Goal: Complete application form: Complete application form

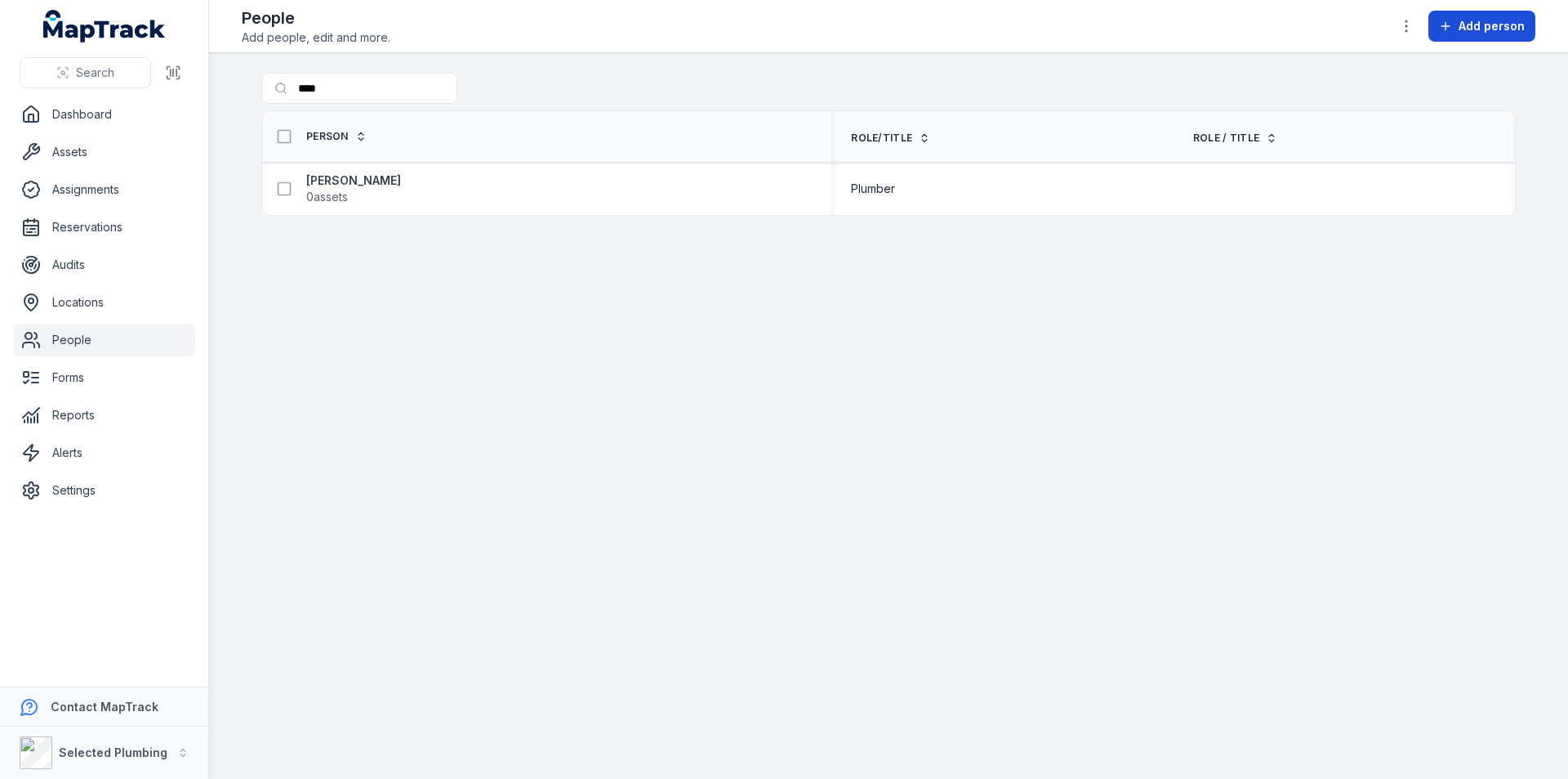
click at [1482, 25] on span "Add person" at bounding box center [1492, 26] width 67 height 17
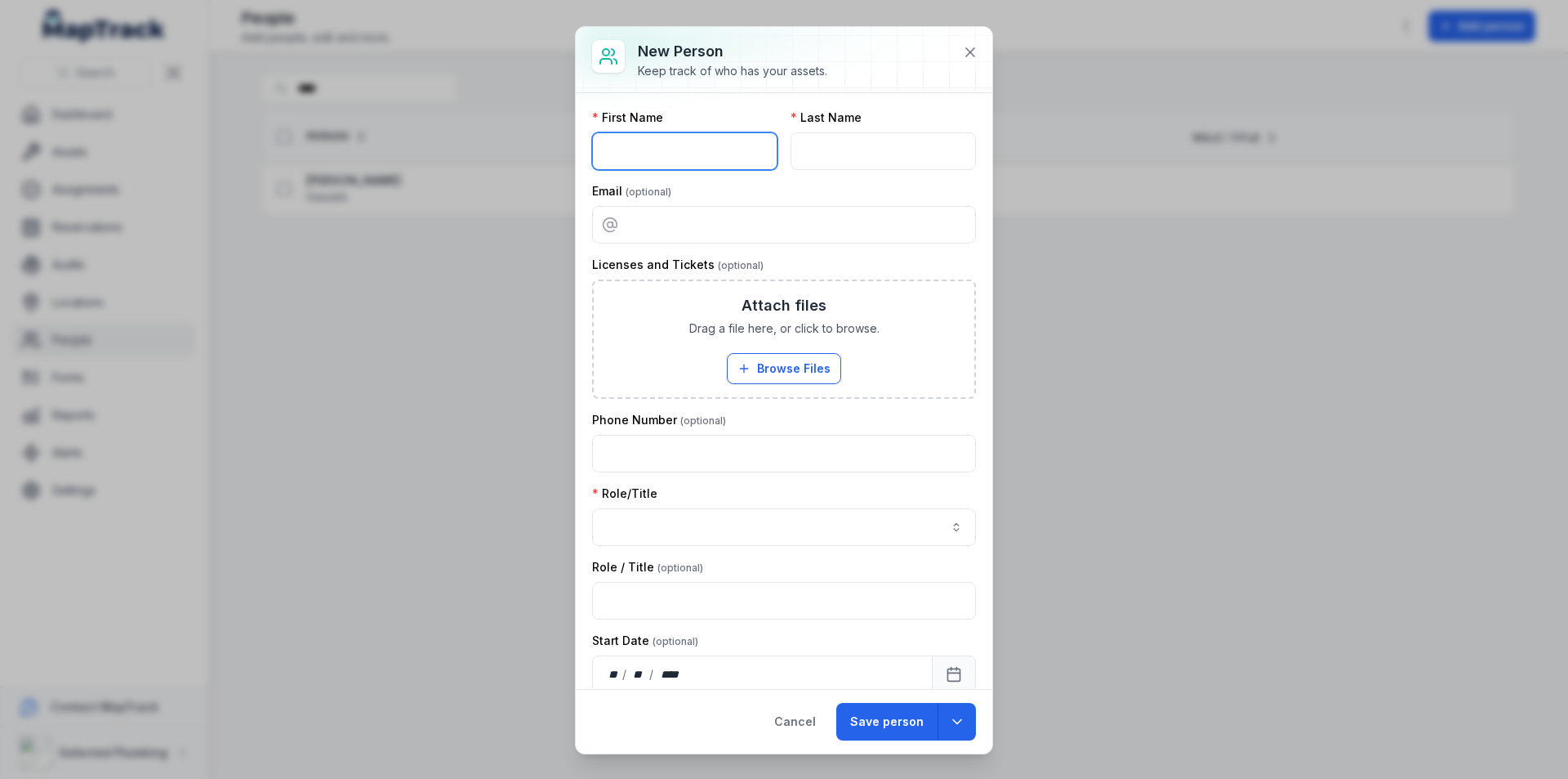
drag, startPoint x: 631, startPoint y: 156, endPoint x: 654, endPoint y: 167, distance: 25.5
click at [631, 156] on input "text" at bounding box center [685, 151] width 186 height 38
click at [651, 162] on input "text" at bounding box center [685, 151] width 186 height 38
paste input "******"
type input "******"
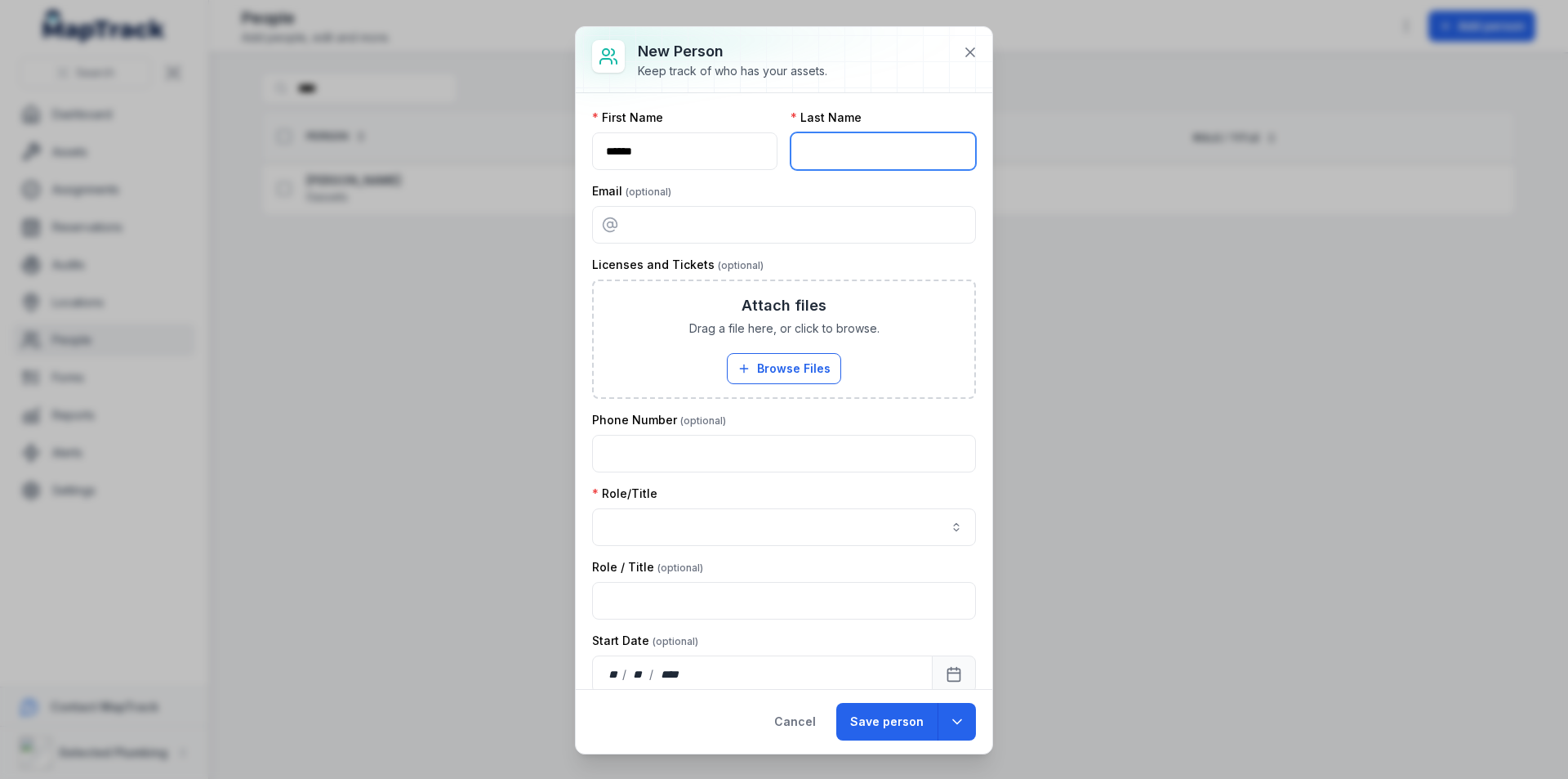
drag, startPoint x: 827, startPoint y: 139, endPoint x: 828, endPoint y: 151, distance: 12.0
click at [827, 142] on input "text" at bounding box center [884, 151] width 186 height 38
paste input "********"
type input "********"
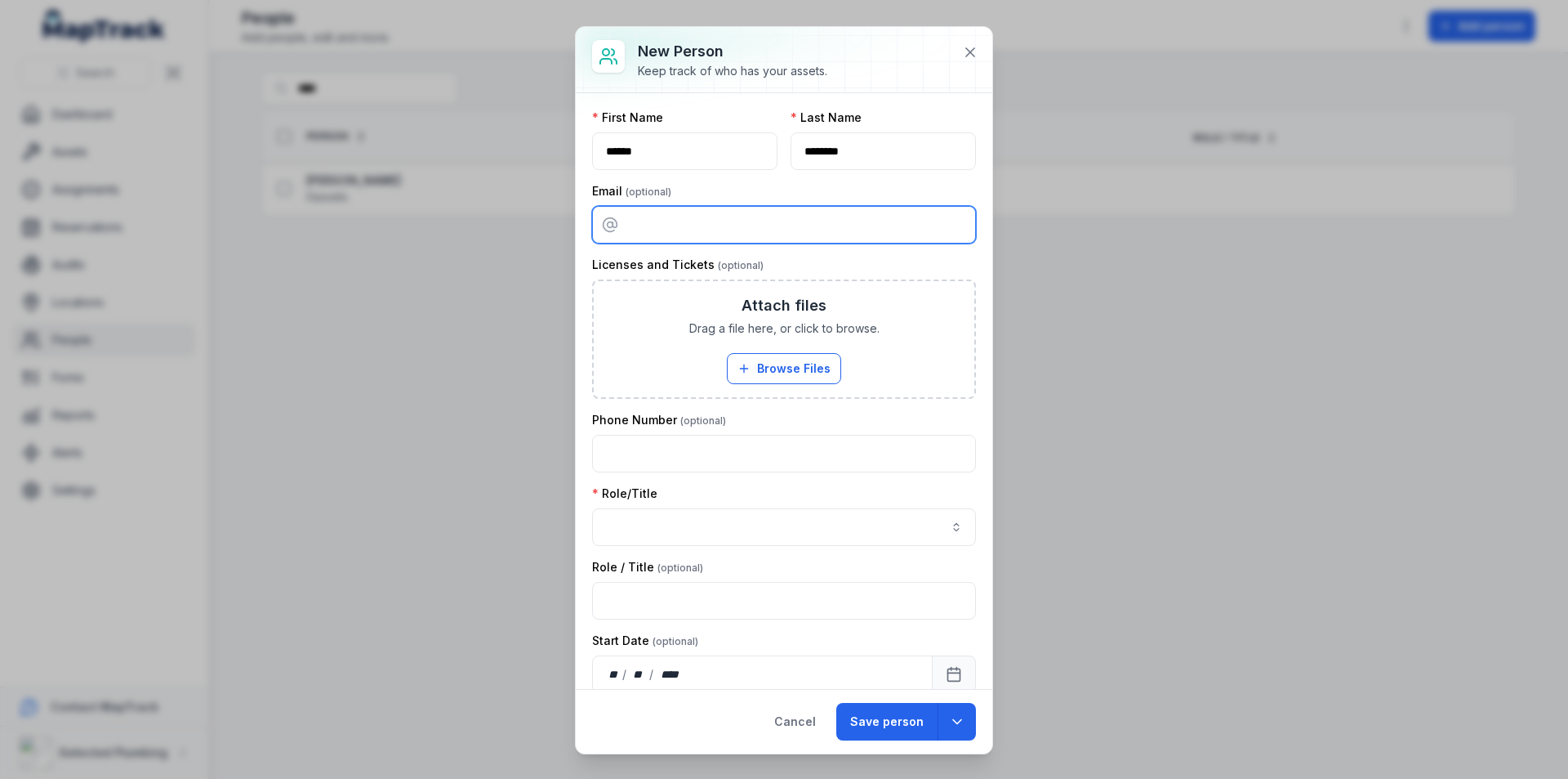
drag, startPoint x: 654, startPoint y: 223, endPoint x: 1515, endPoint y: 308, distance: 865.2
click at [654, 223] on input "email" at bounding box center [784, 224] width 384 height 38
click at [695, 232] on input "email" at bounding box center [784, 224] width 384 height 38
paste input "**********"
type input "**********"
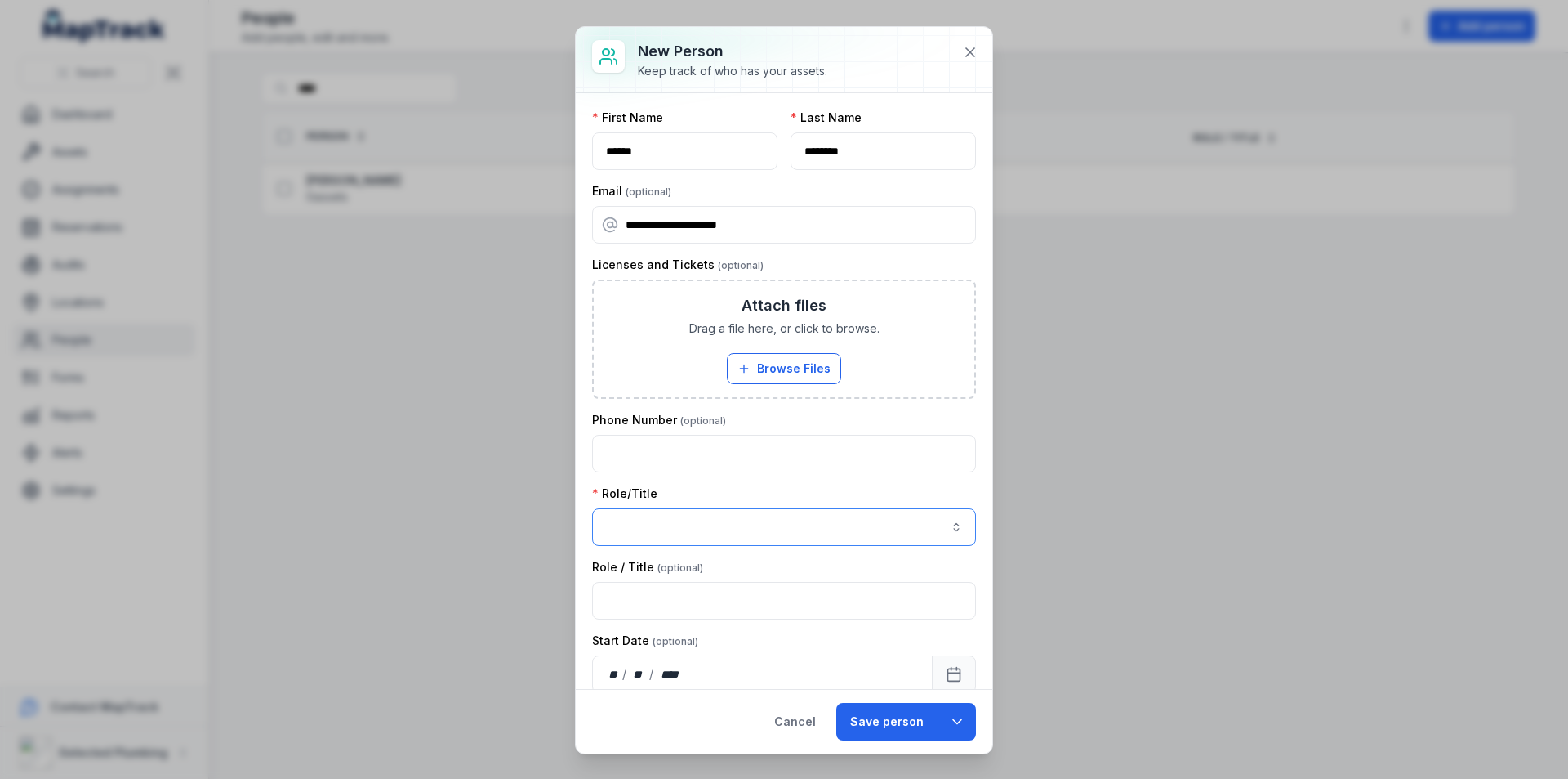
click at [681, 534] on button "button" at bounding box center [784, 527] width 384 height 38
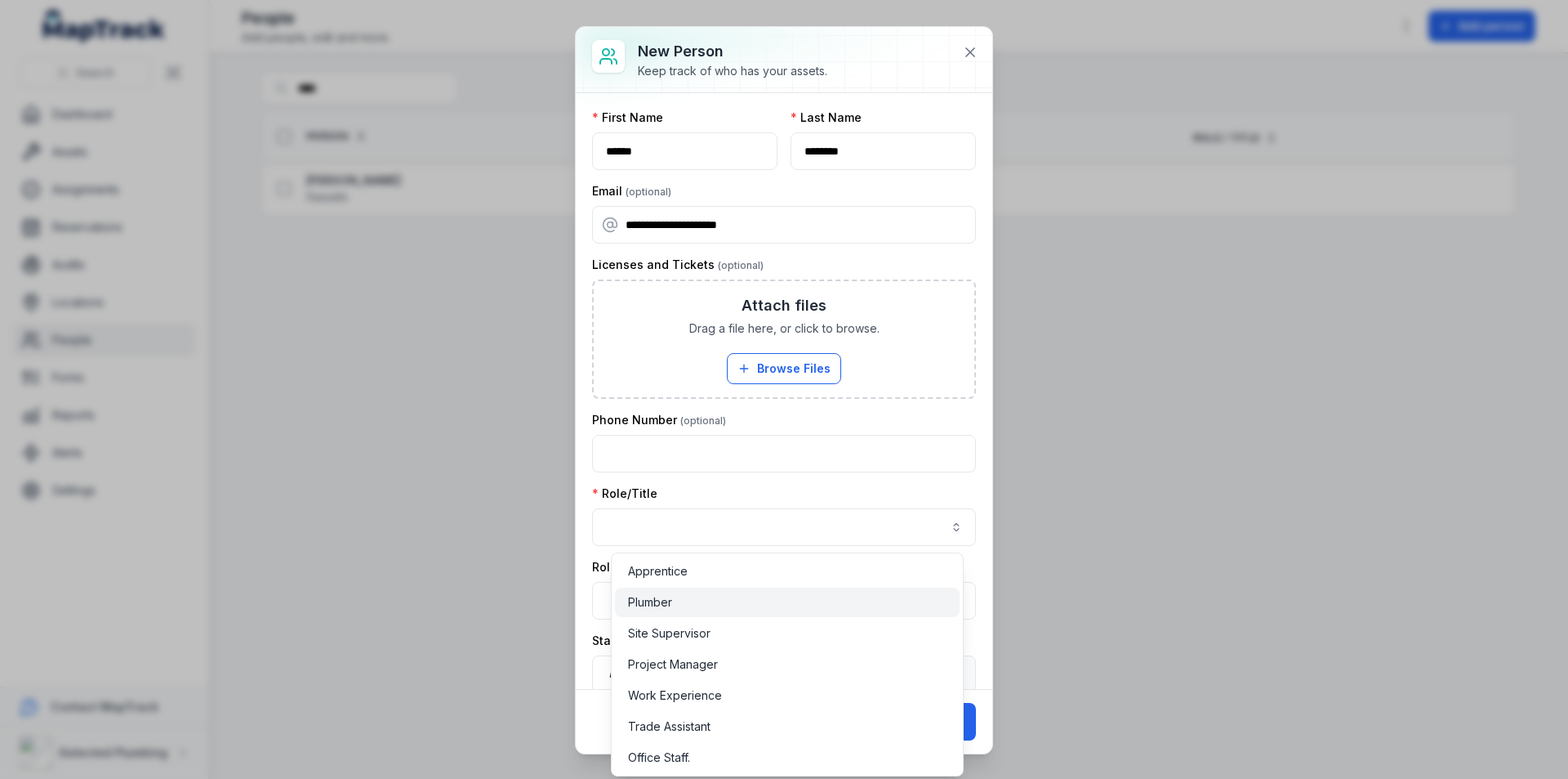
click at [653, 600] on span "Plumber" at bounding box center [650, 602] width 44 height 17
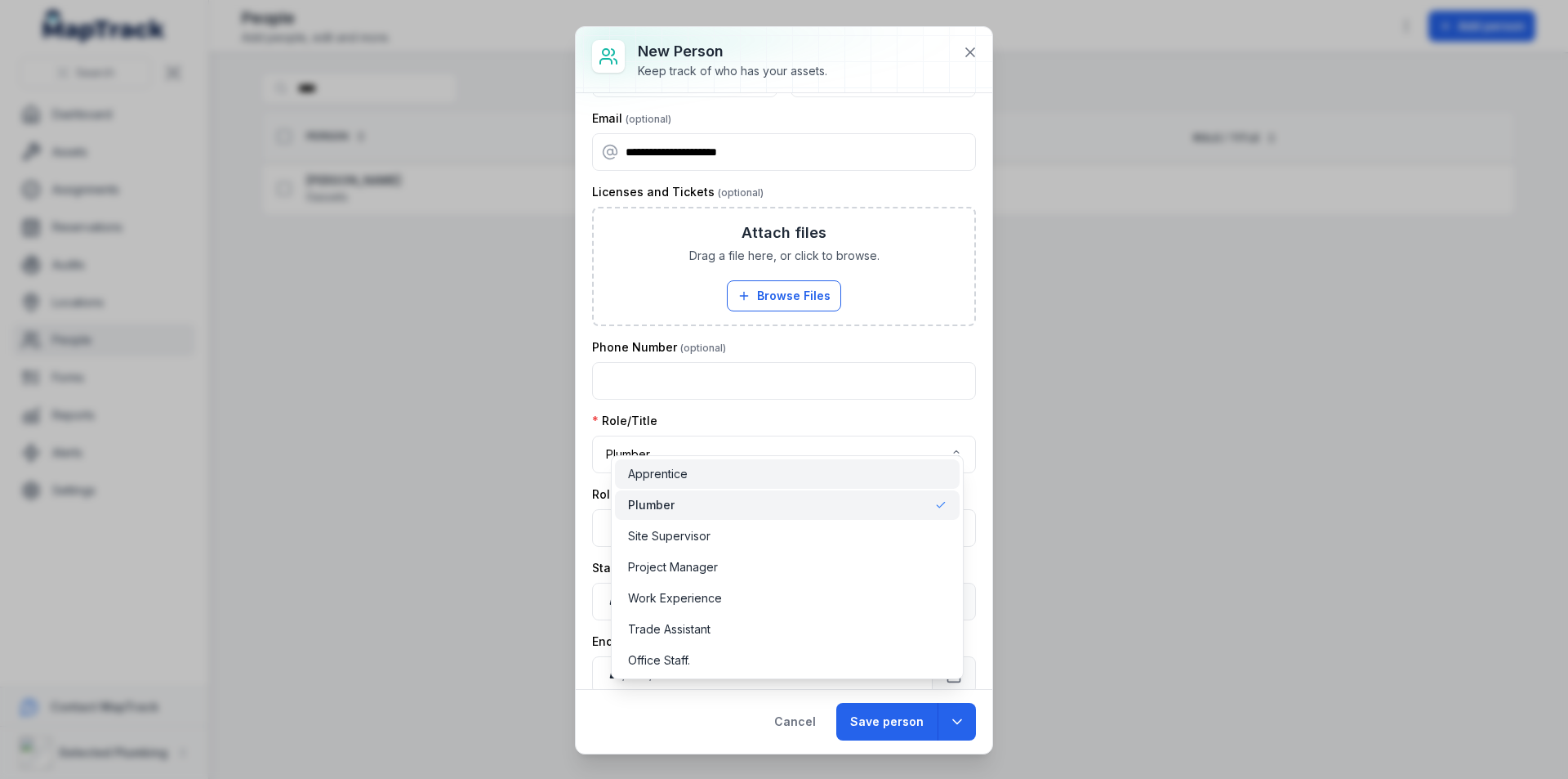
scroll to position [109, 0]
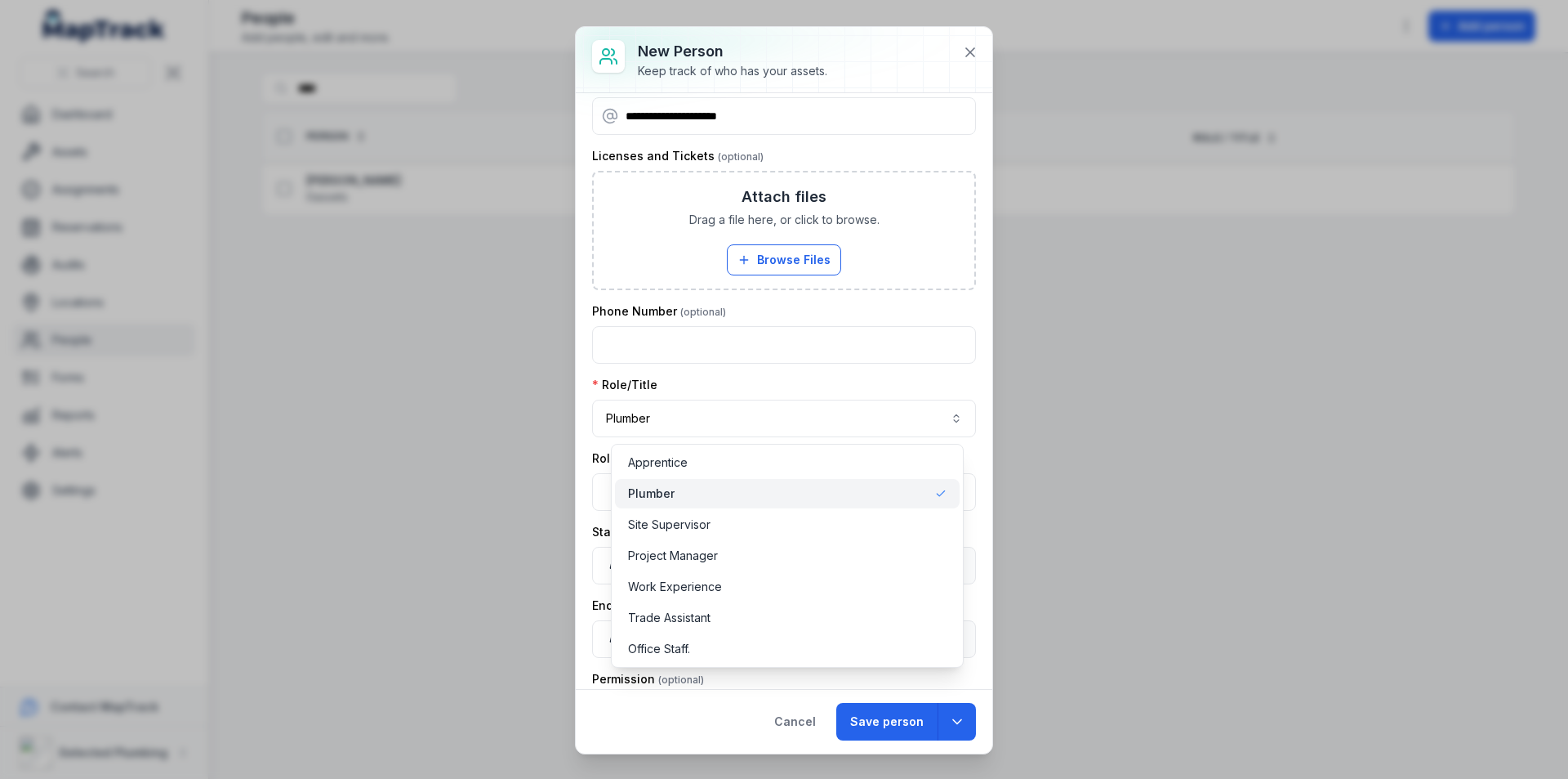
click at [544, 498] on div "**********" at bounding box center [784, 389] width 1568 height 779
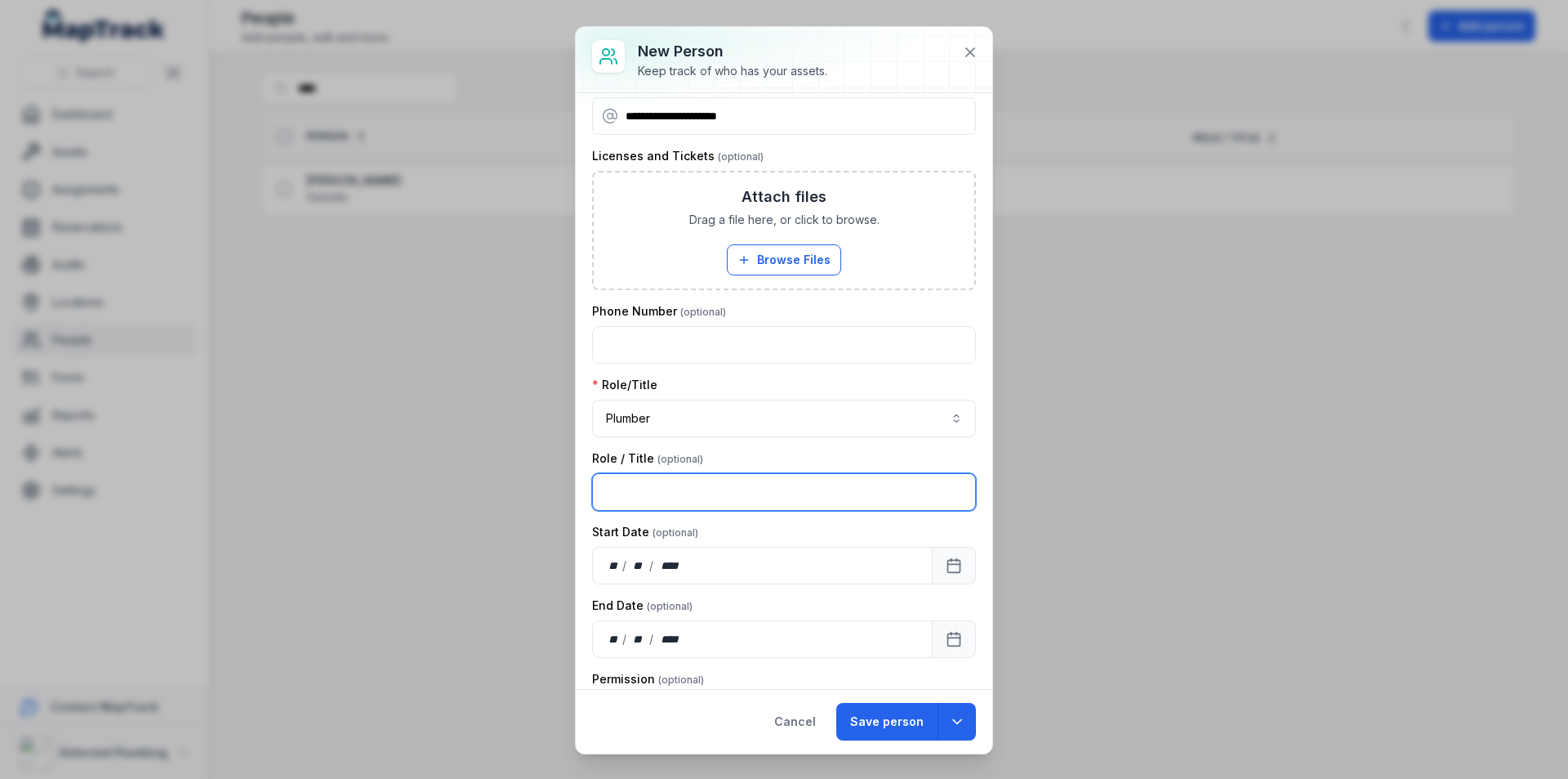
click at [632, 490] on input "text" at bounding box center [784, 492] width 384 height 38
type input "*******"
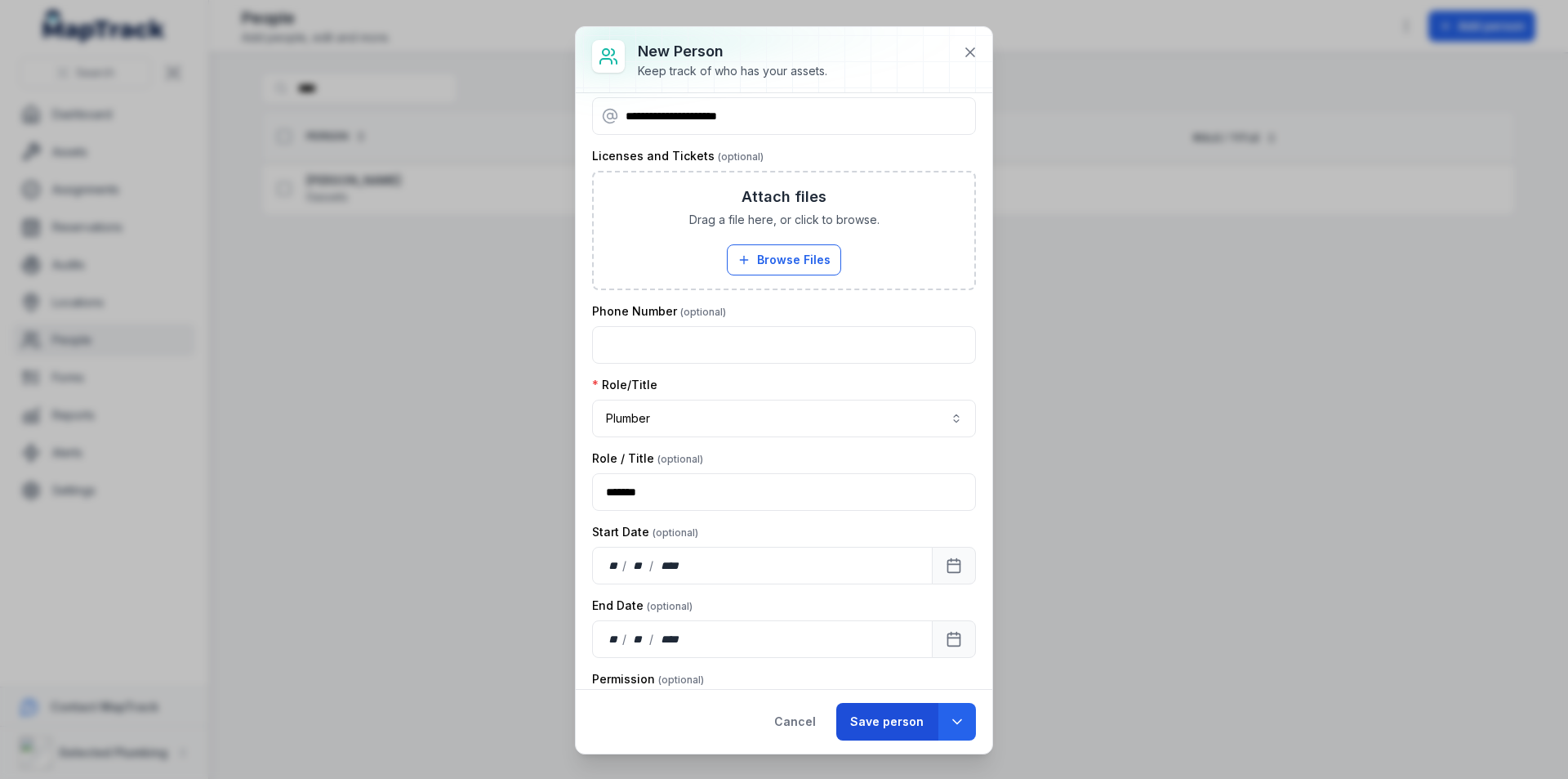
click at [908, 716] on button "Save person" at bounding box center [887, 721] width 102 height 38
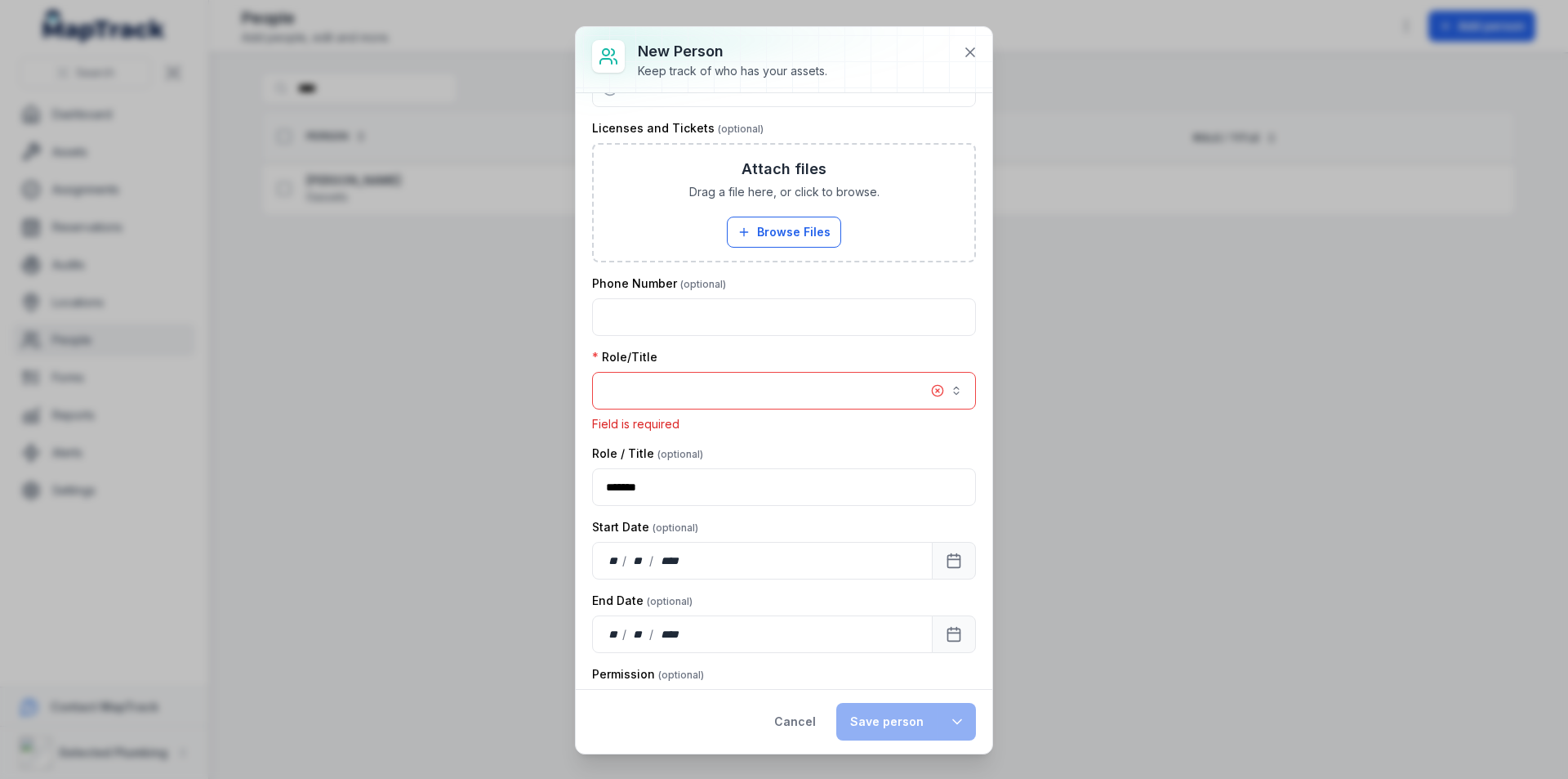
click at [948, 389] on button "button" at bounding box center [784, 390] width 384 height 38
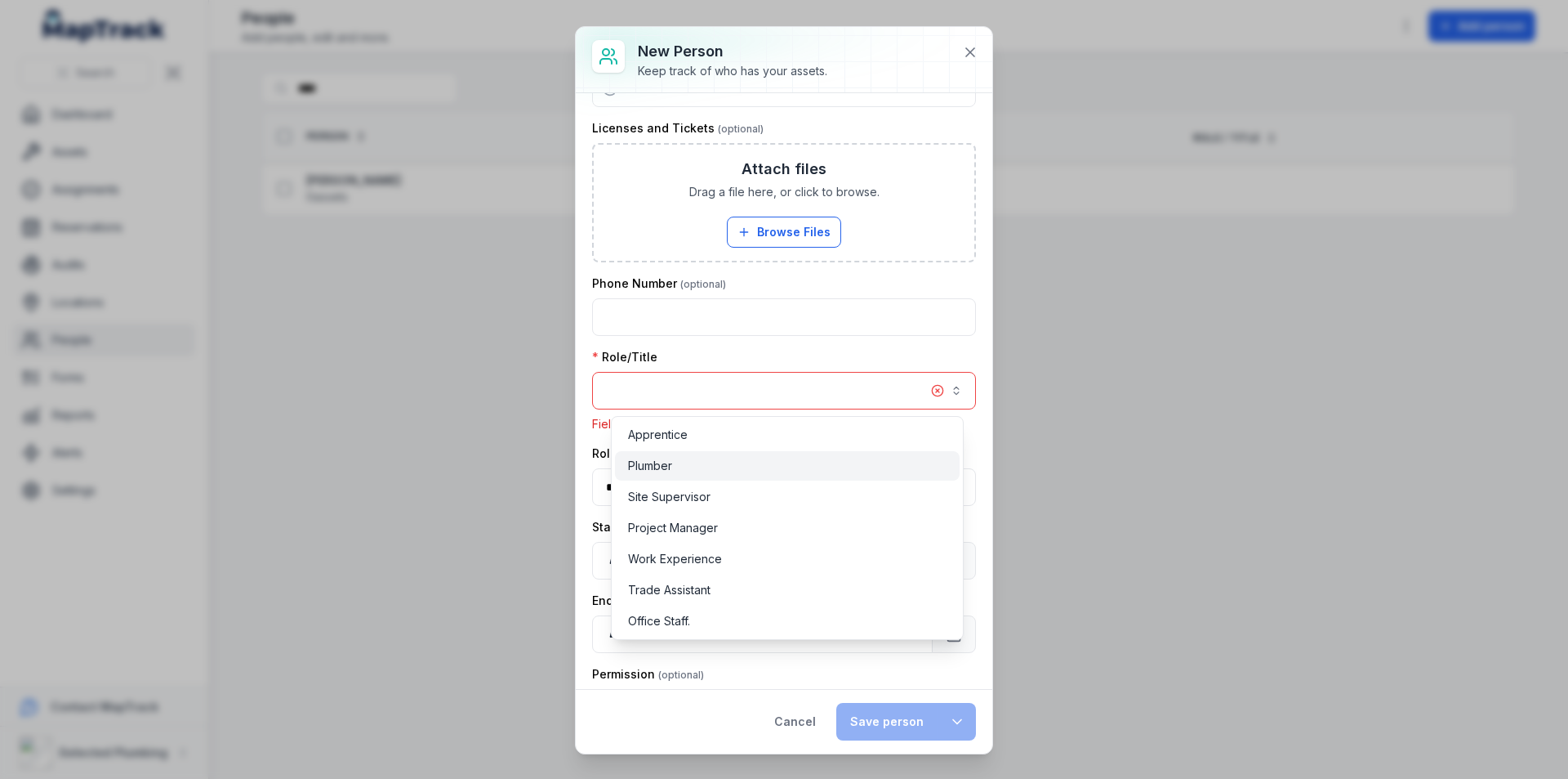
click at [667, 464] on span "Plumber" at bounding box center [650, 465] width 44 height 17
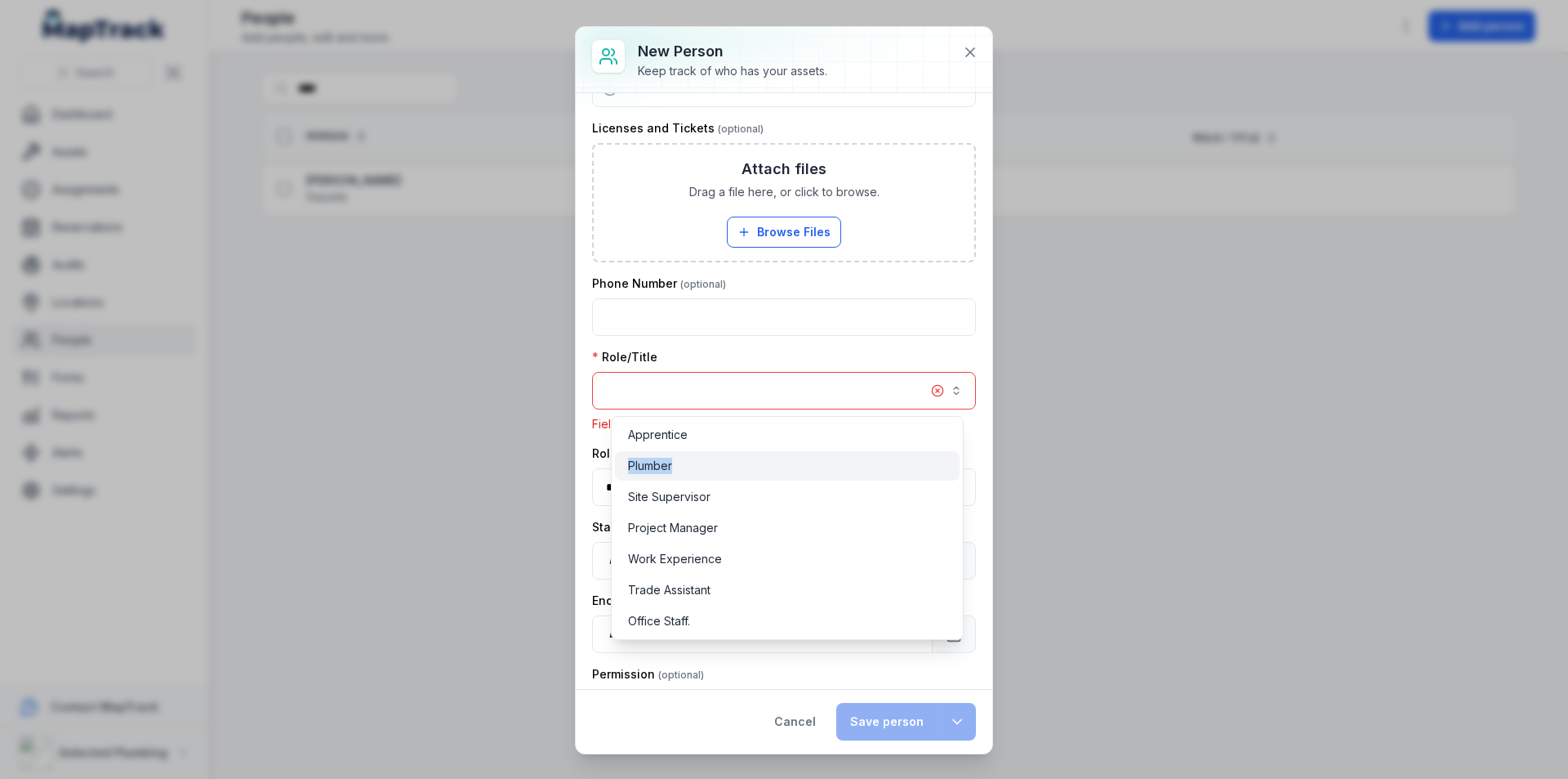
click at [667, 464] on span "Plumber" at bounding box center [650, 465] width 44 height 17
click at [667, 465] on span "Plumber" at bounding box center [650, 465] width 44 height 17
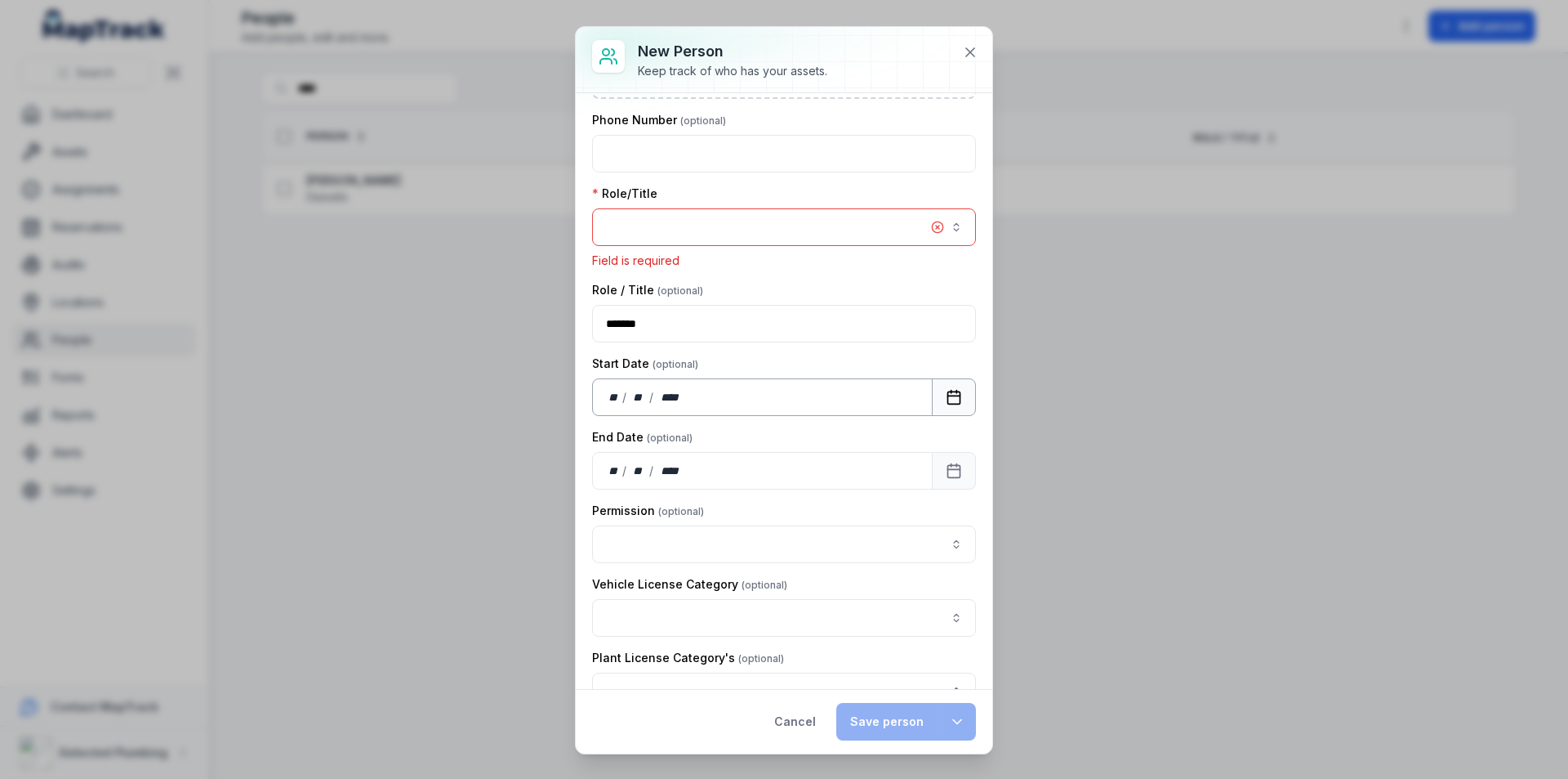
scroll to position [218, 0]
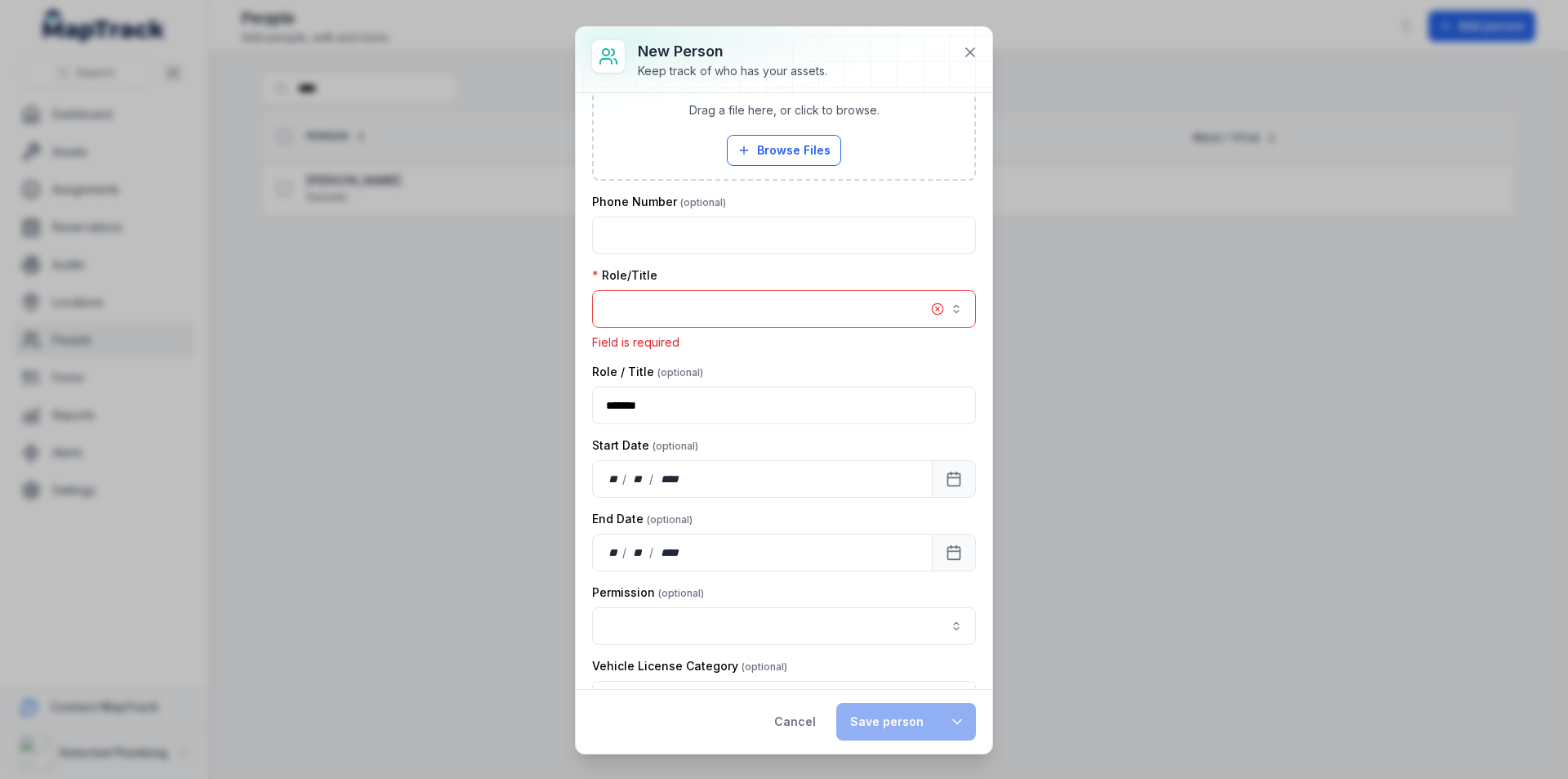
click at [660, 311] on button "button" at bounding box center [784, 308] width 384 height 38
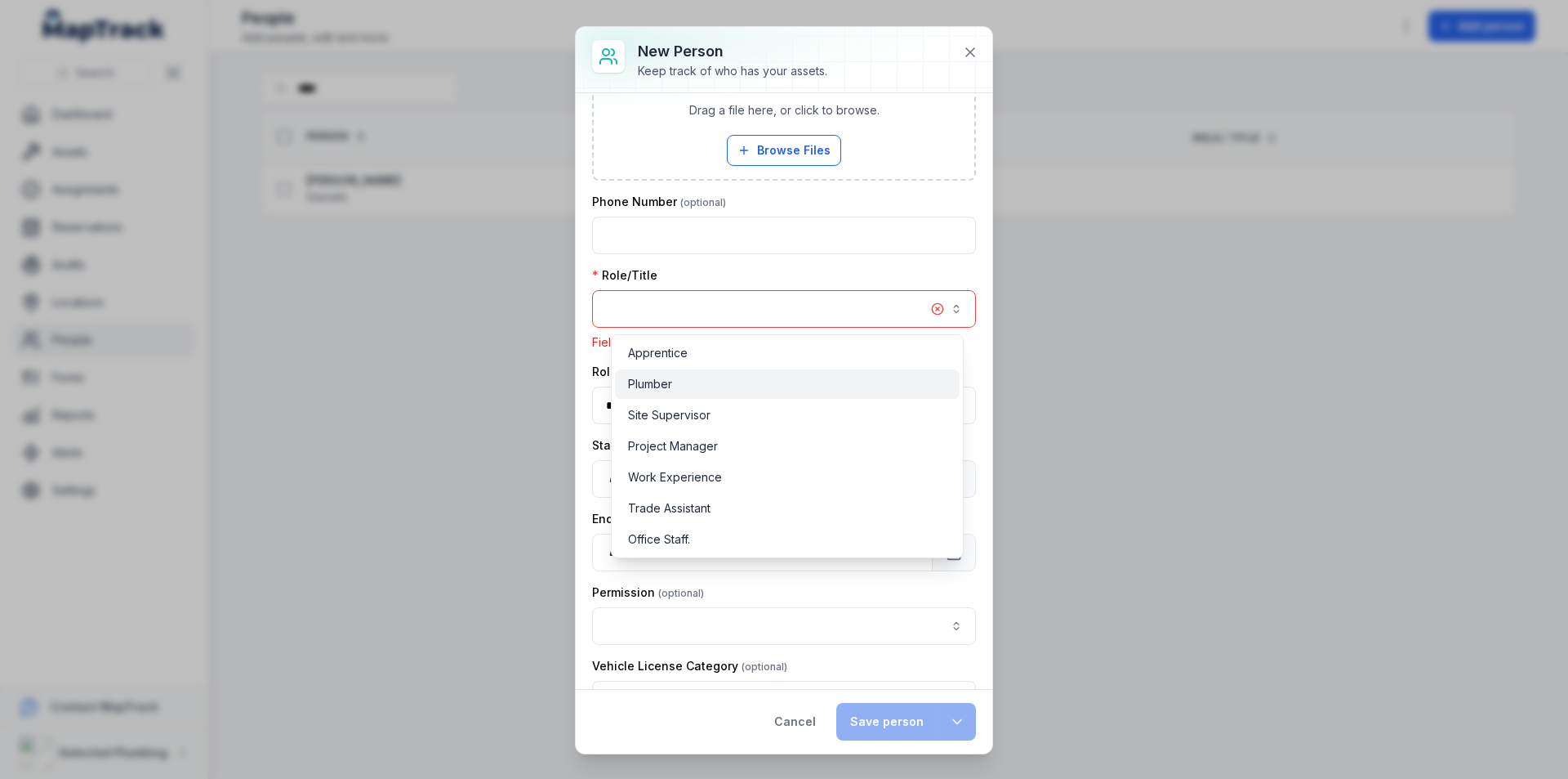
click at [652, 379] on span "Plumber" at bounding box center [650, 384] width 44 height 17
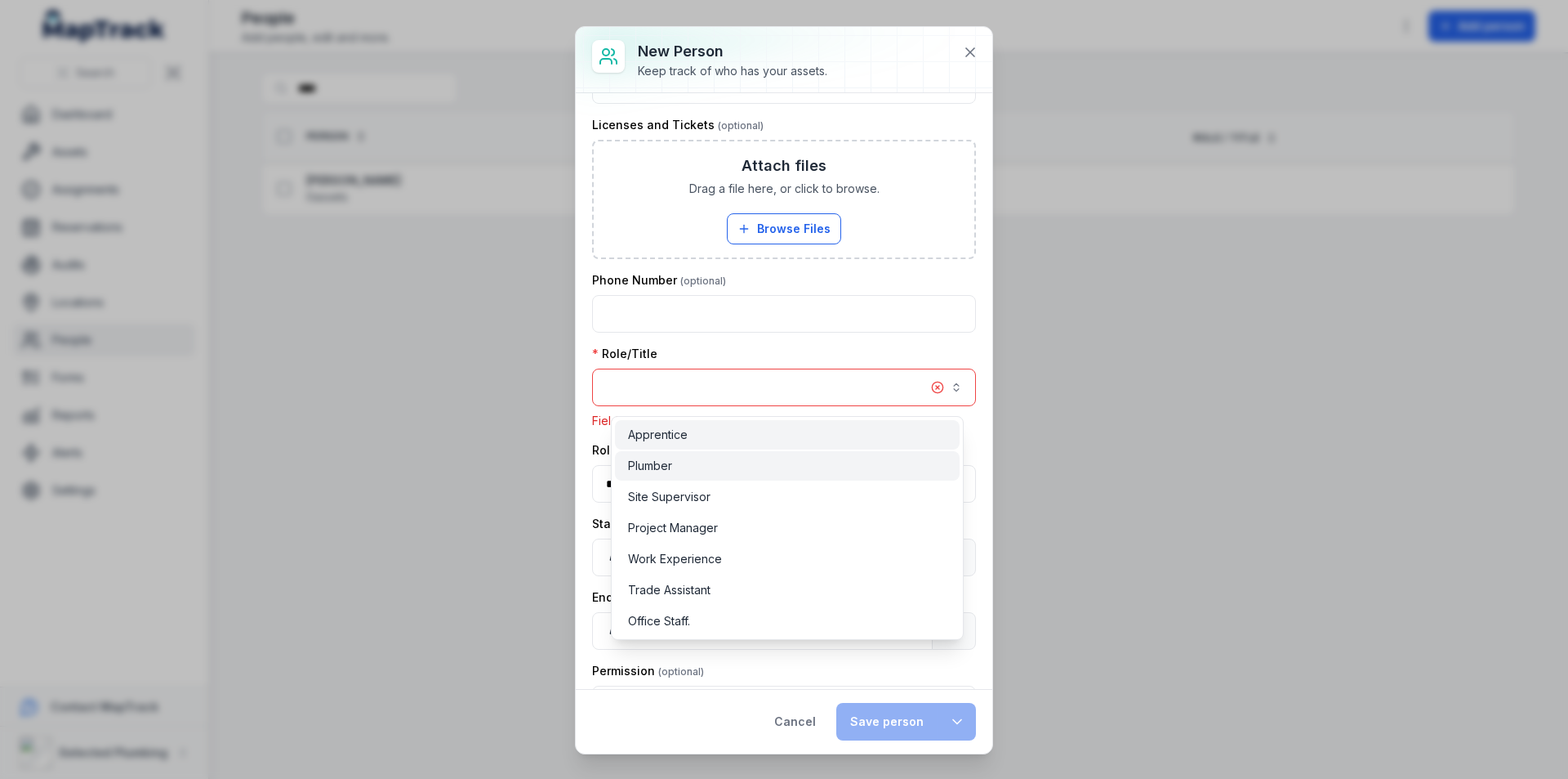
scroll to position [137, 0]
click at [639, 471] on span "Plumber" at bounding box center [650, 465] width 44 height 17
click at [640, 467] on span "Plumber" at bounding box center [650, 465] width 44 height 17
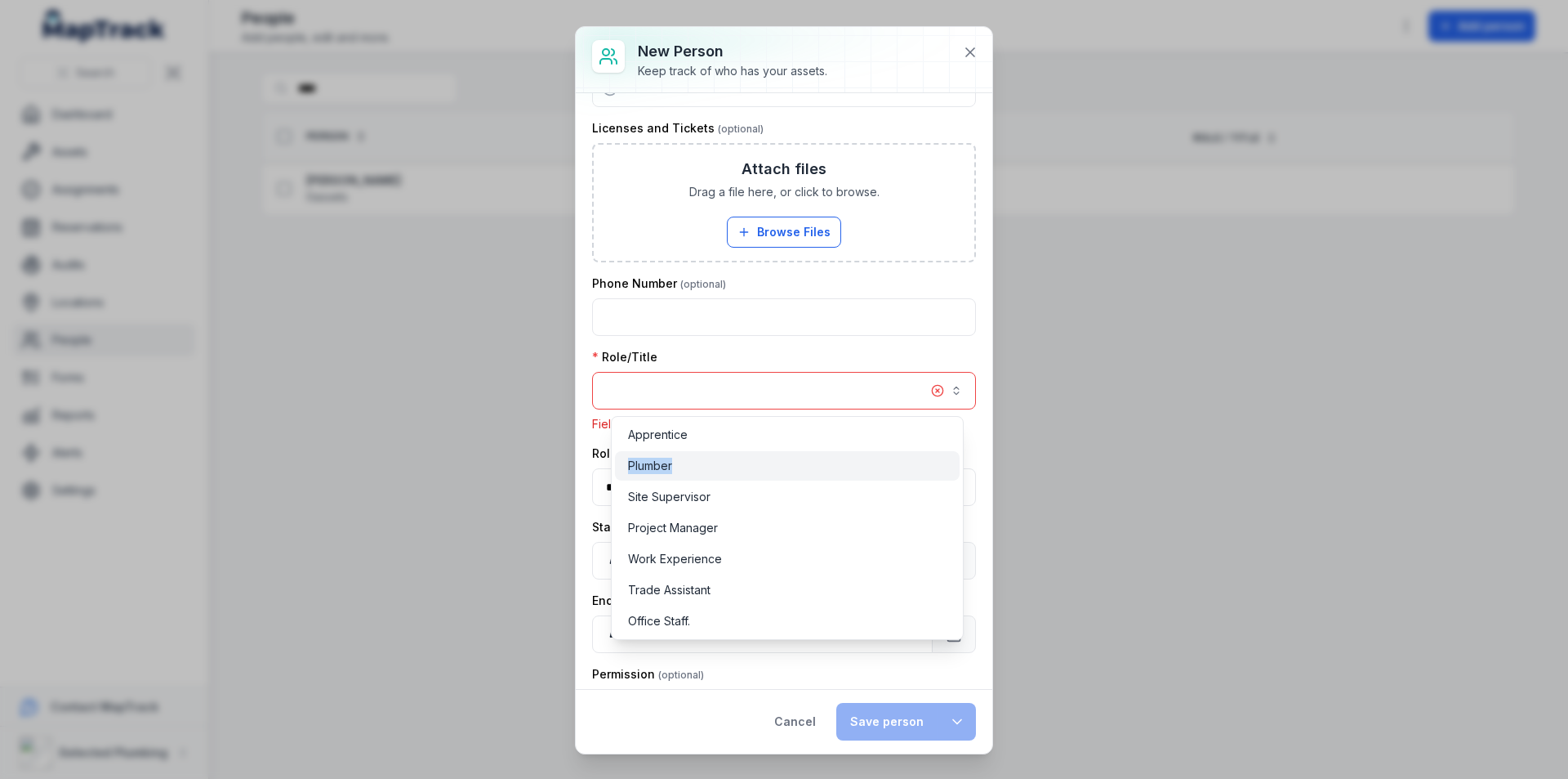
click at [640, 467] on span "Plumber" at bounding box center [650, 465] width 44 height 17
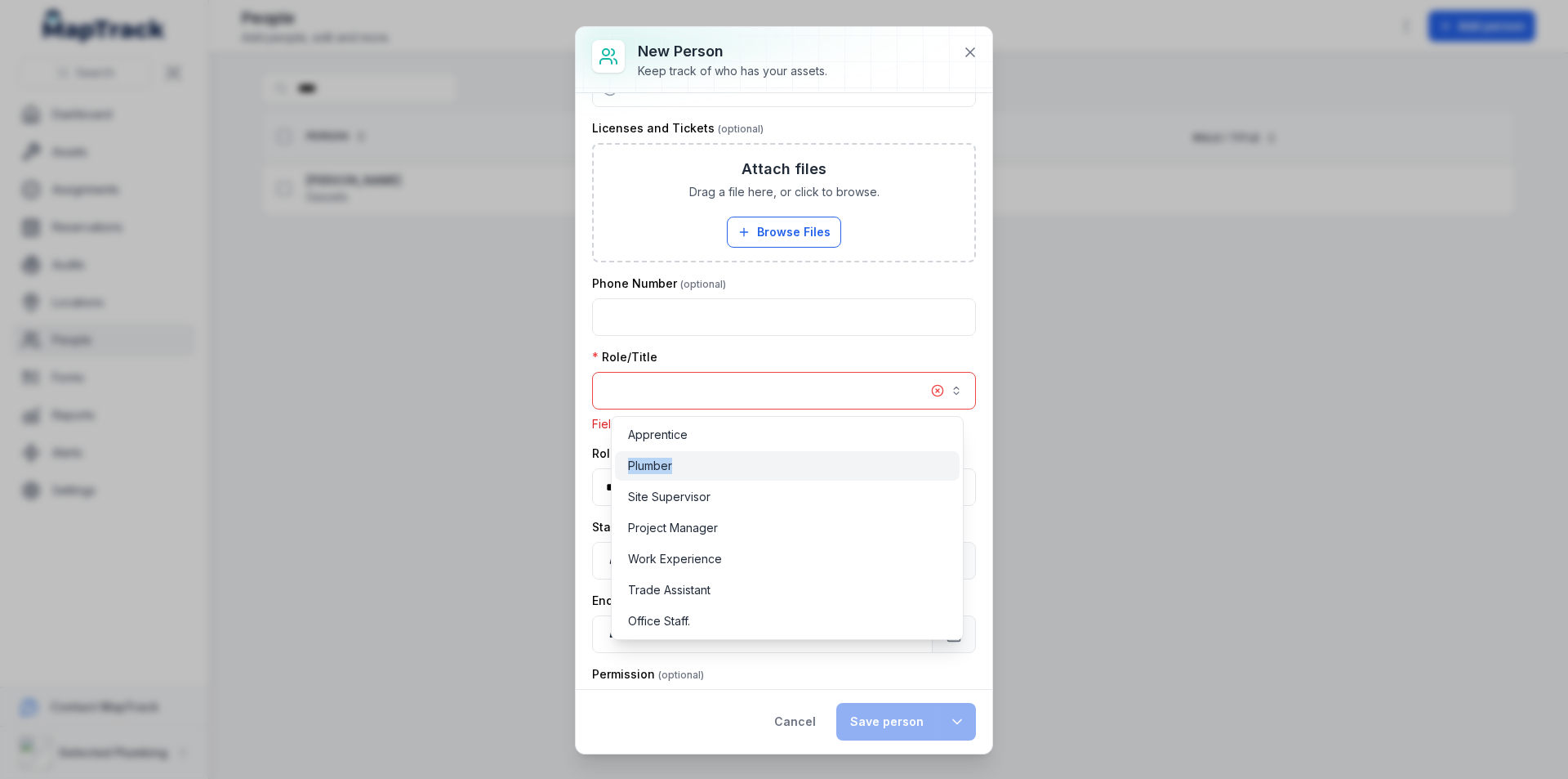
click at [642, 466] on span "Plumber" at bounding box center [650, 465] width 44 height 17
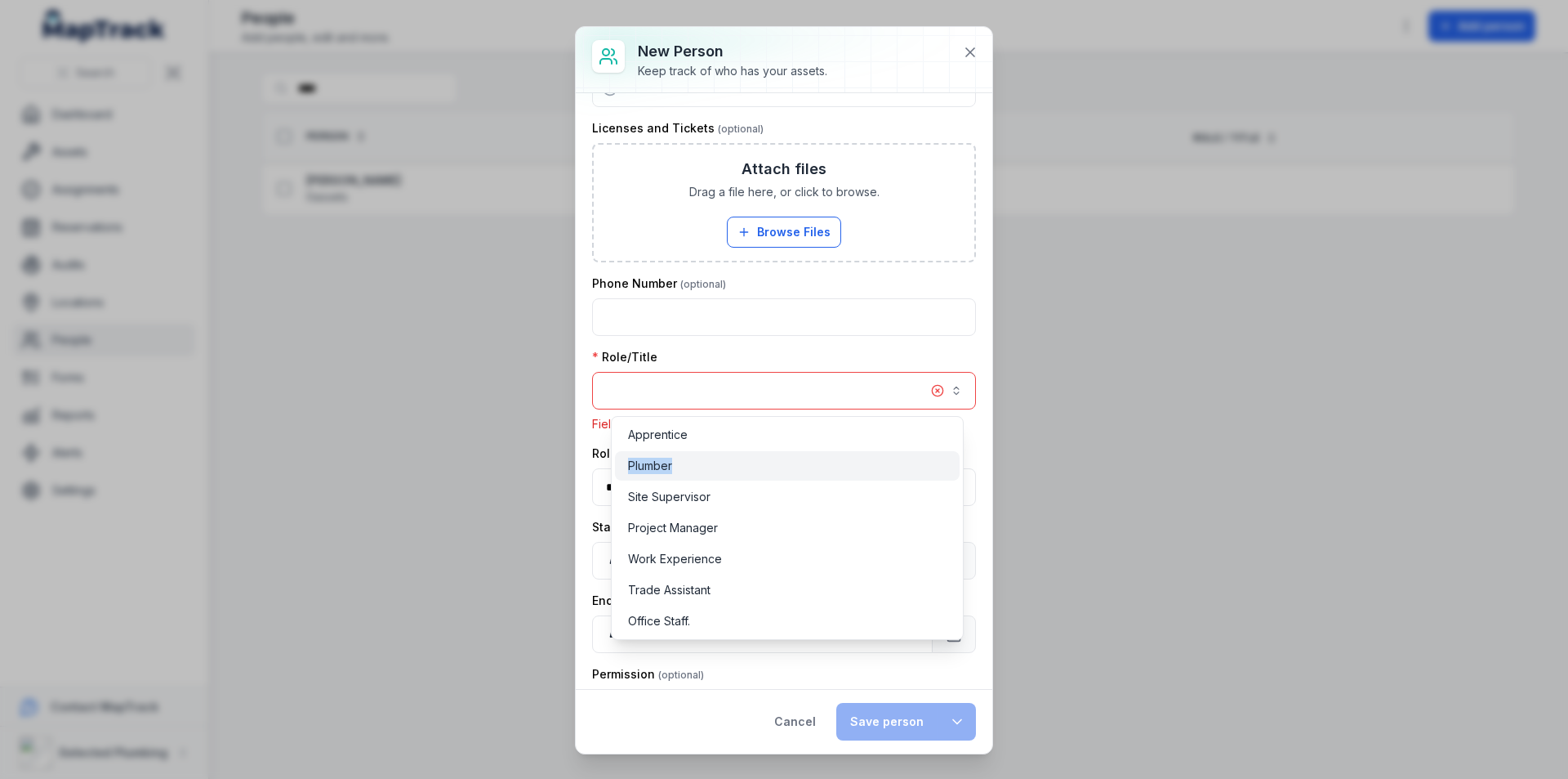
click at [642, 466] on span "Plumber" at bounding box center [650, 465] width 44 height 17
click at [965, 46] on div "**********" at bounding box center [783, 390] width 416 height 726
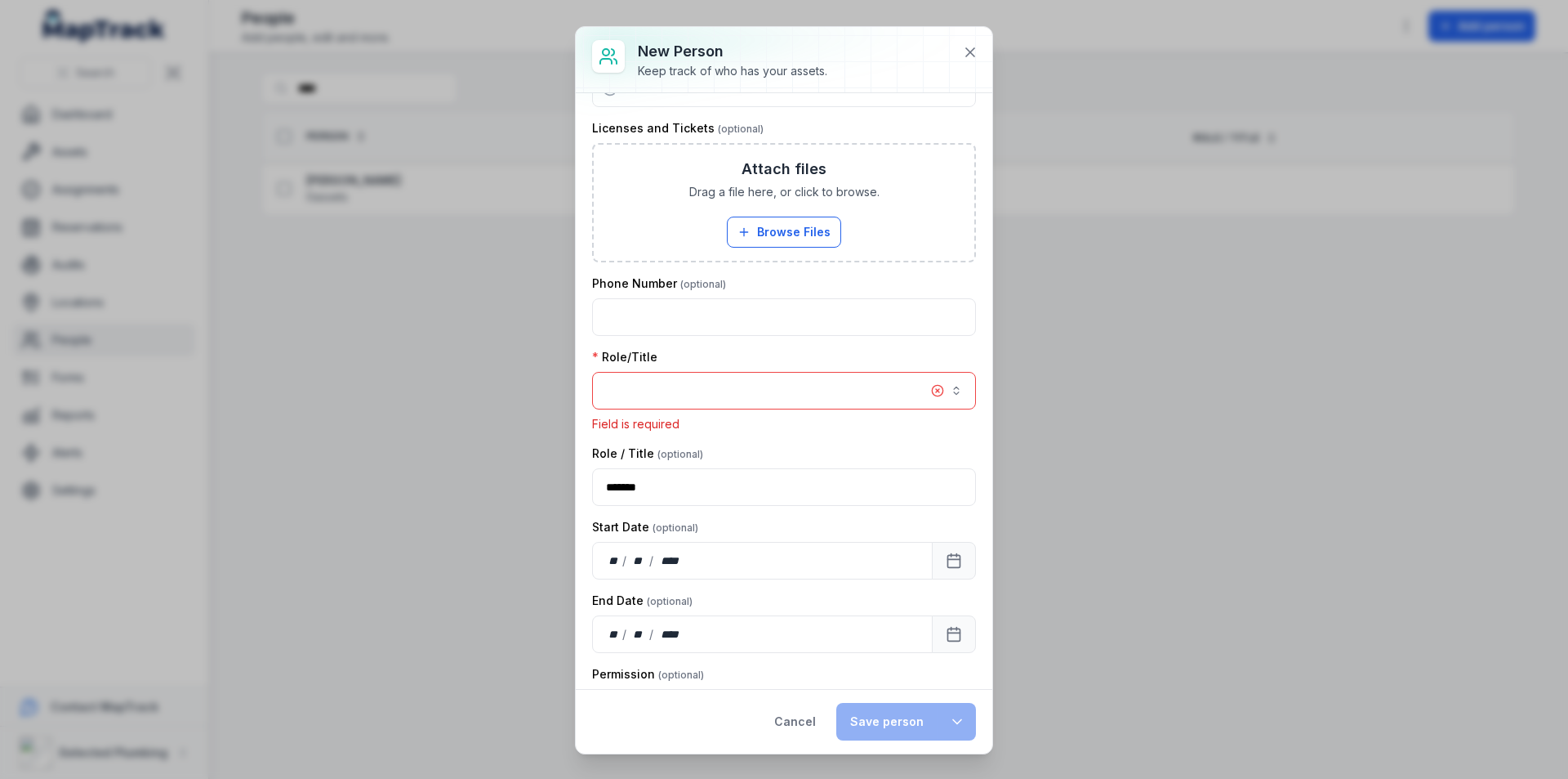
click at [797, 391] on button "button" at bounding box center [784, 390] width 384 height 38
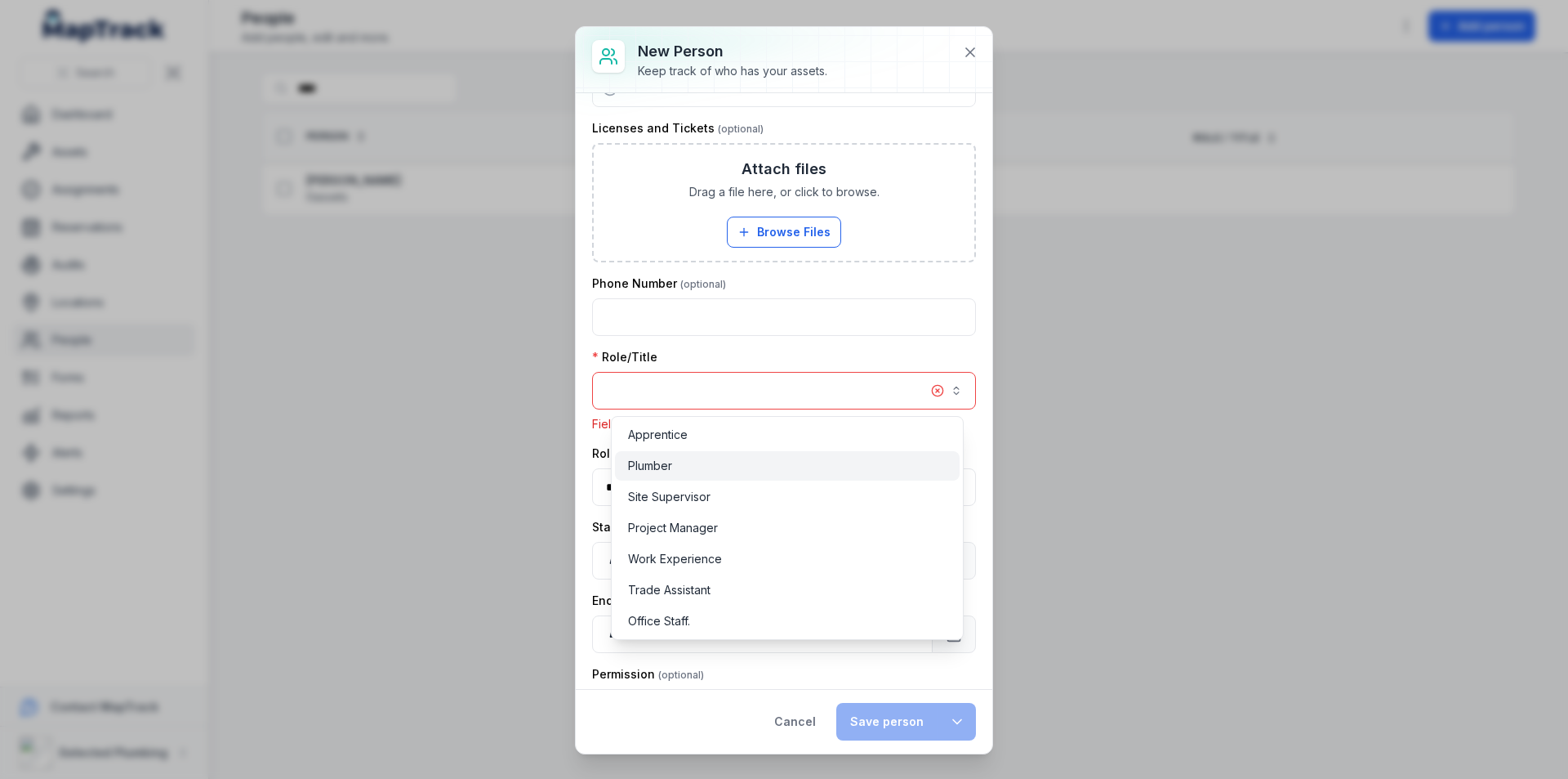
click at [711, 463] on div "Plumber" at bounding box center [788, 465] width 319 height 17
click at [709, 465] on div "Plumber" at bounding box center [788, 465] width 319 height 17
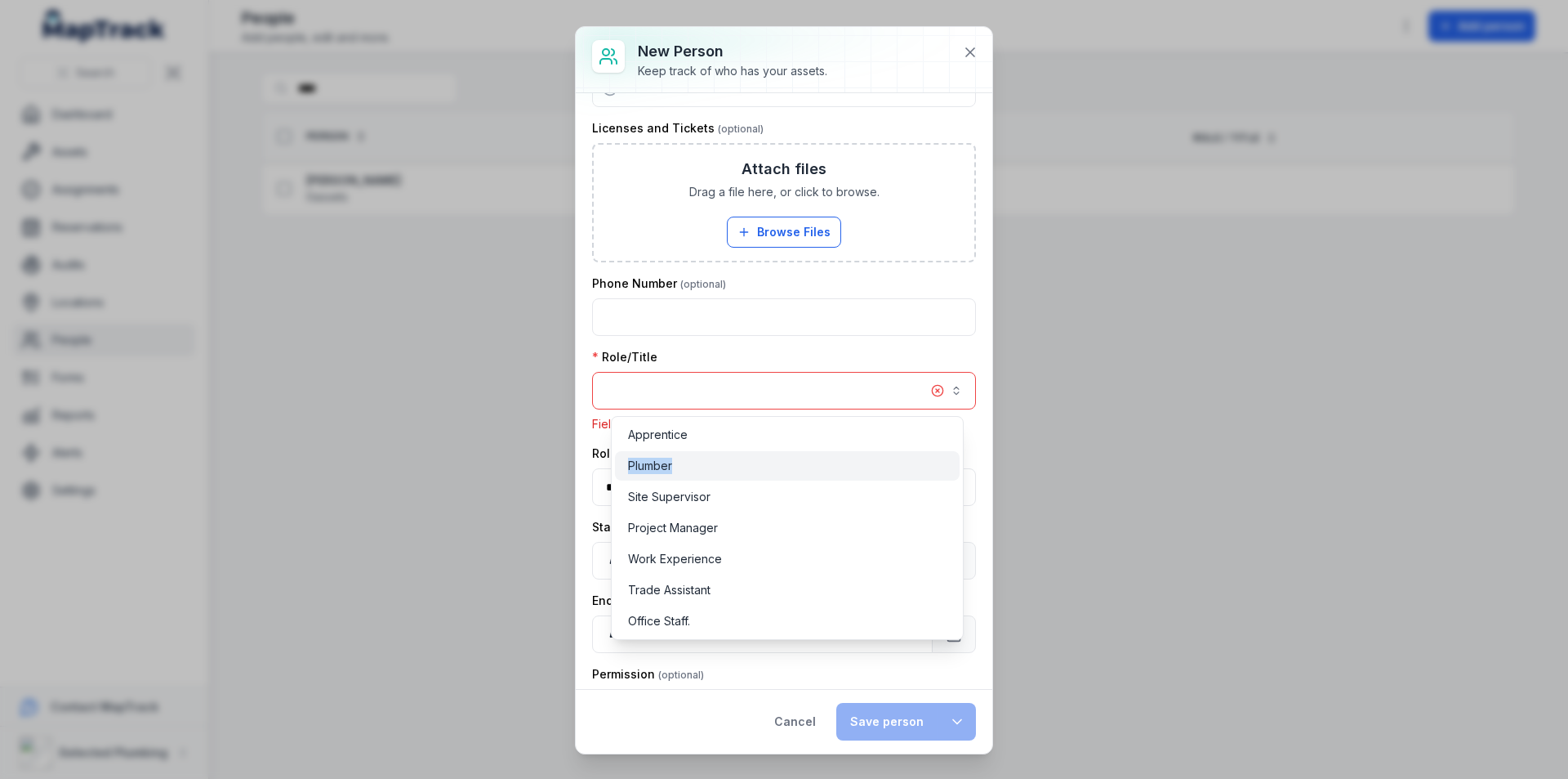
click at [709, 465] on div "Plumber" at bounding box center [788, 465] width 319 height 17
click at [710, 465] on div "Plumber" at bounding box center [788, 465] width 319 height 17
click at [714, 465] on div "Plumber" at bounding box center [788, 465] width 319 height 17
click at [688, 465] on div "Plumber" at bounding box center [788, 465] width 319 height 17
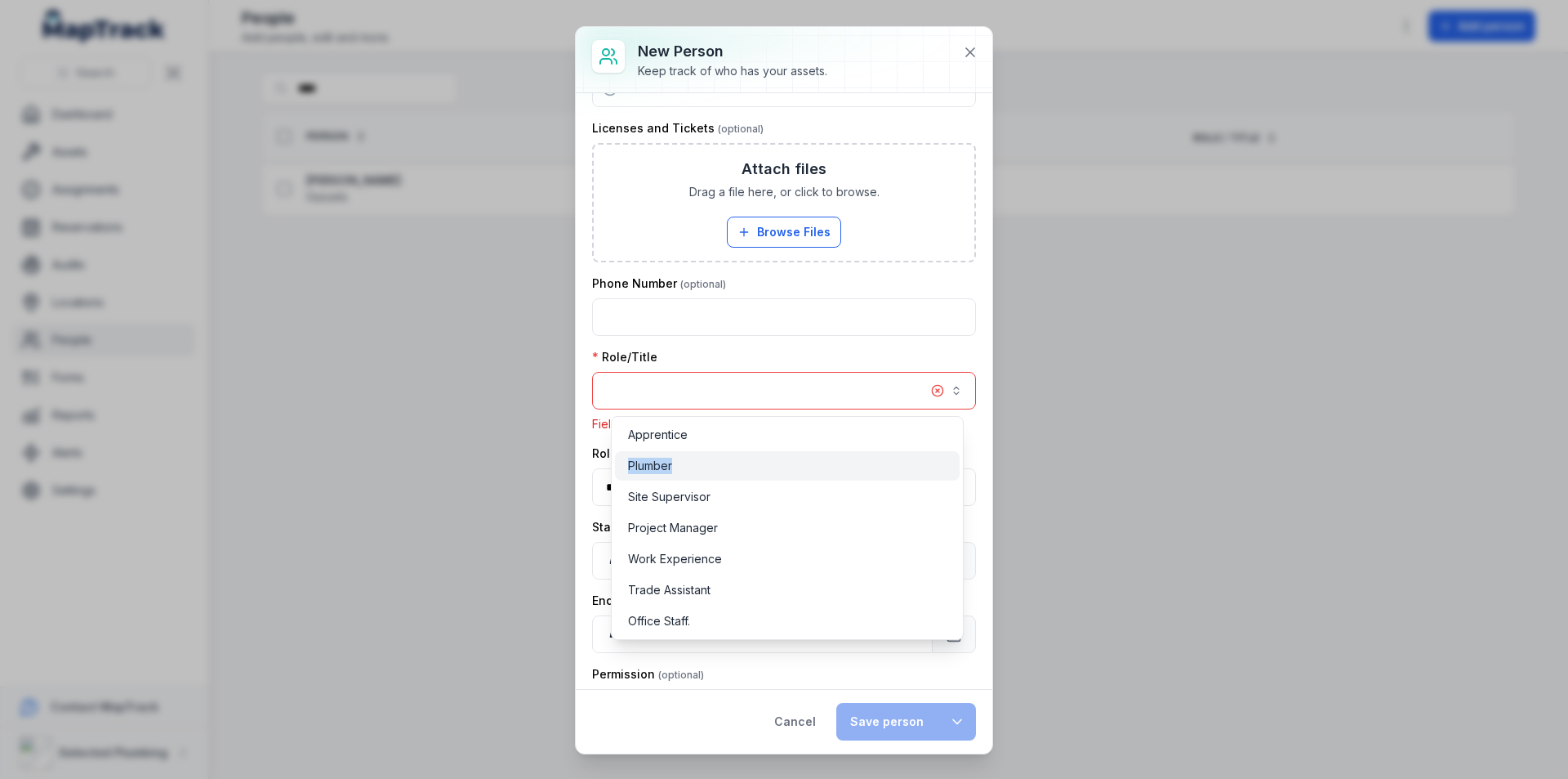
click at [688, 465] on div "Plumber" at bounding box center [788, 465] width 319 height 17
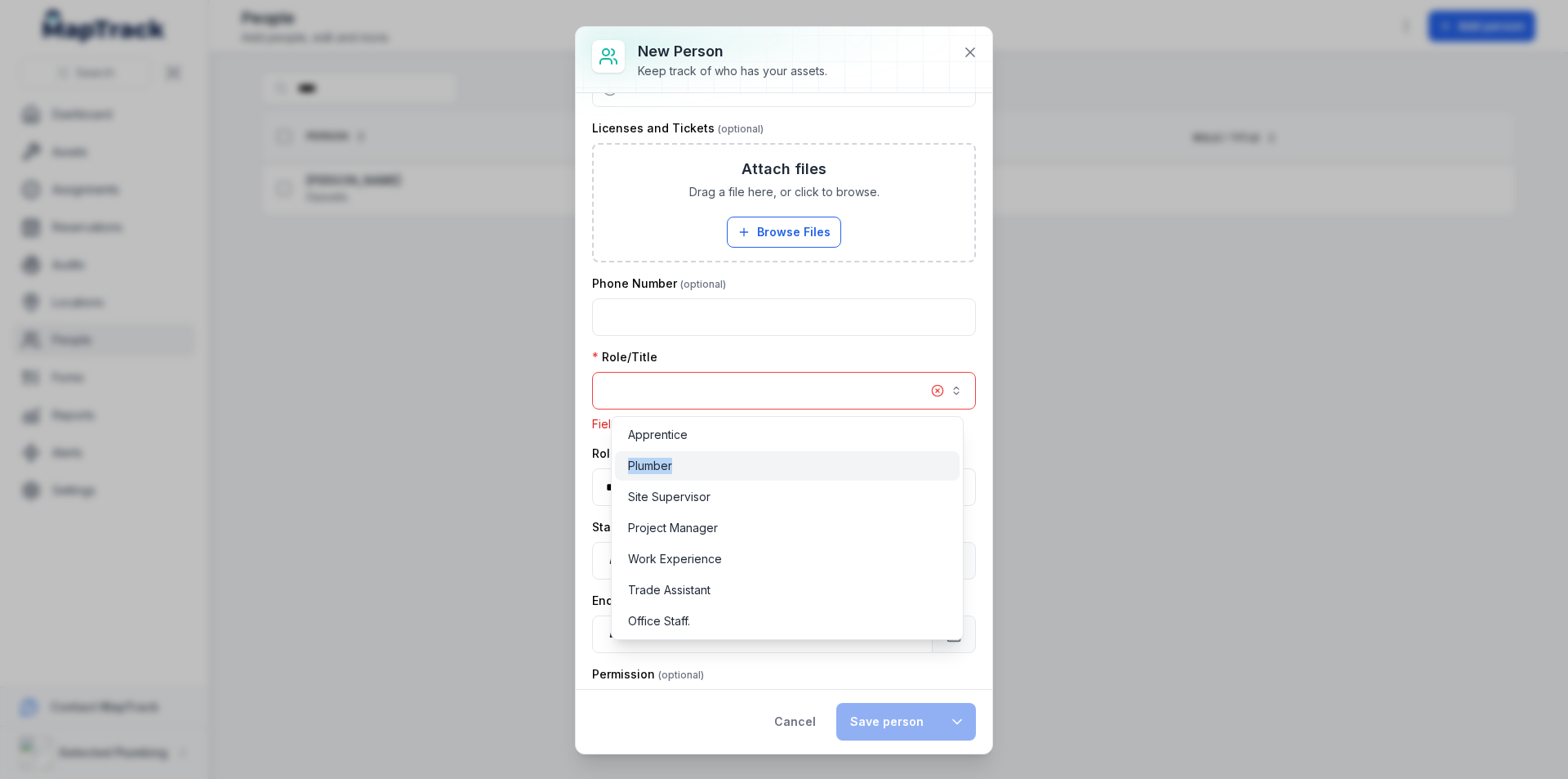
click at [688, 465] on div "Plumber" at bounding box center [788, 465] width 319 height 17
click at [664, 463] on span "Plumber" at bounding box center [650, 465] width 44 height 17
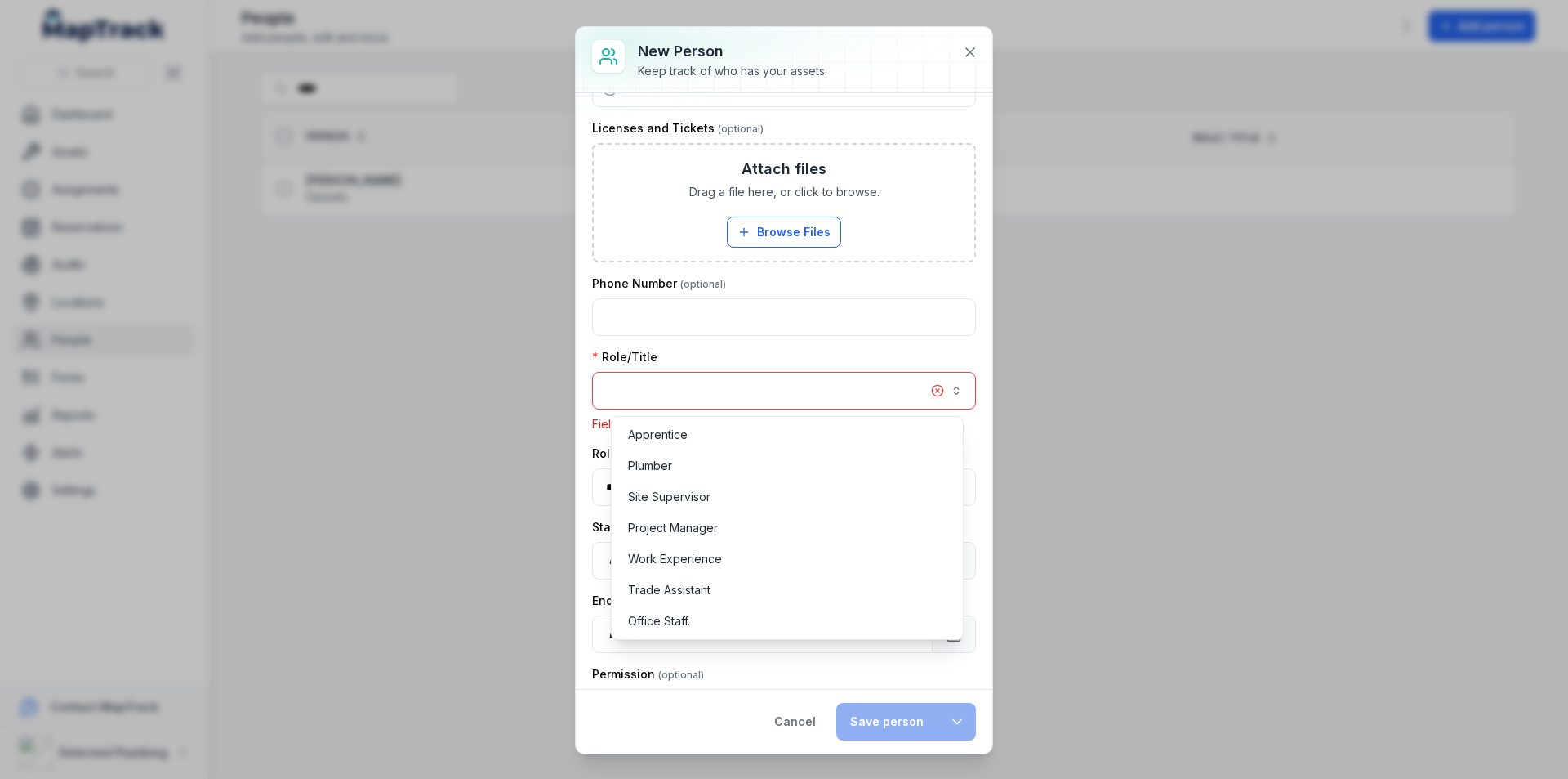
click at [816, 353] on div "Role/Title Field is required" at bounding box center [784, 390] width 384 height 83
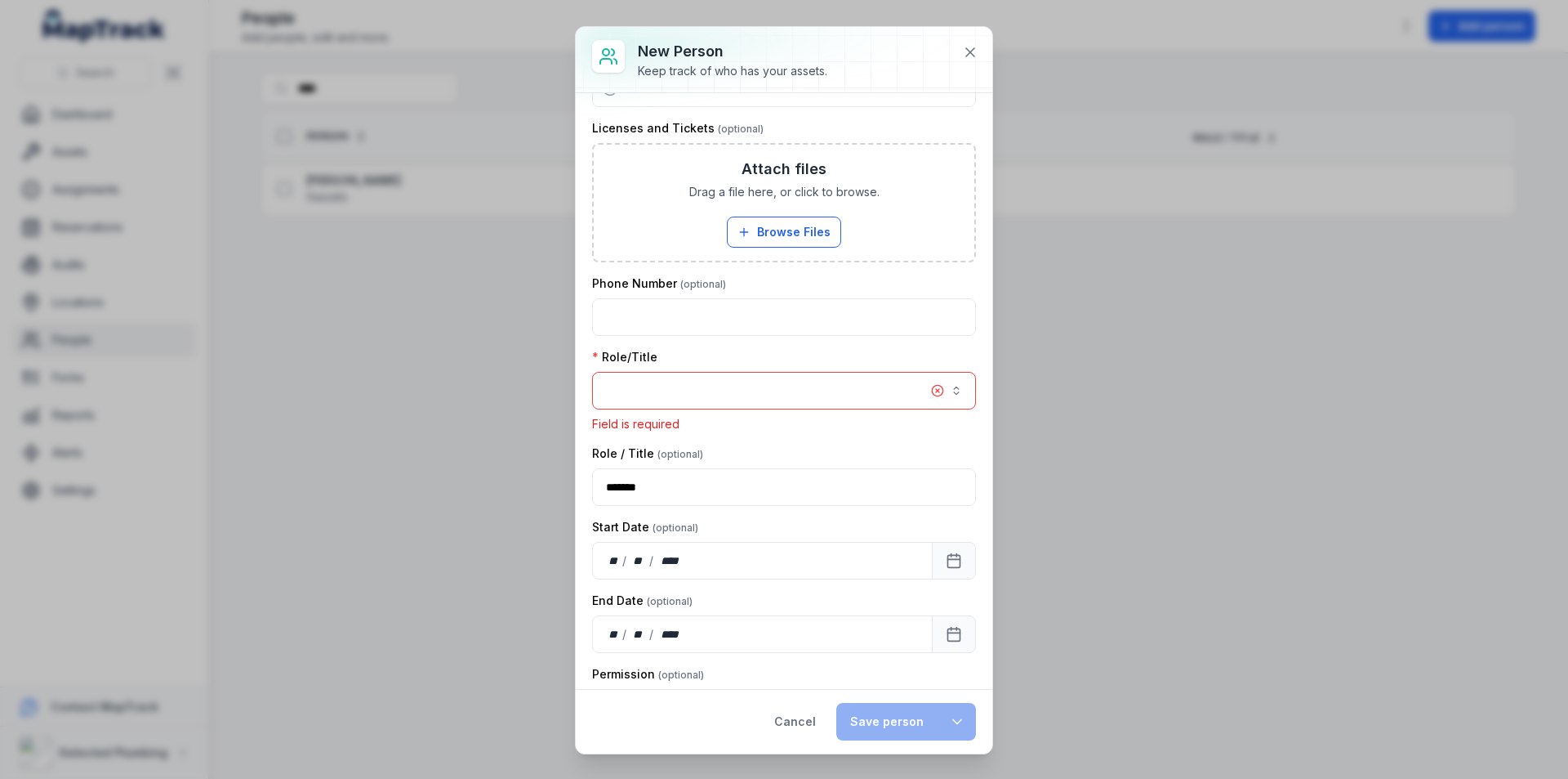
click at [951, 395] on button "button" at bounding box center [784, 390] width 384 height 38
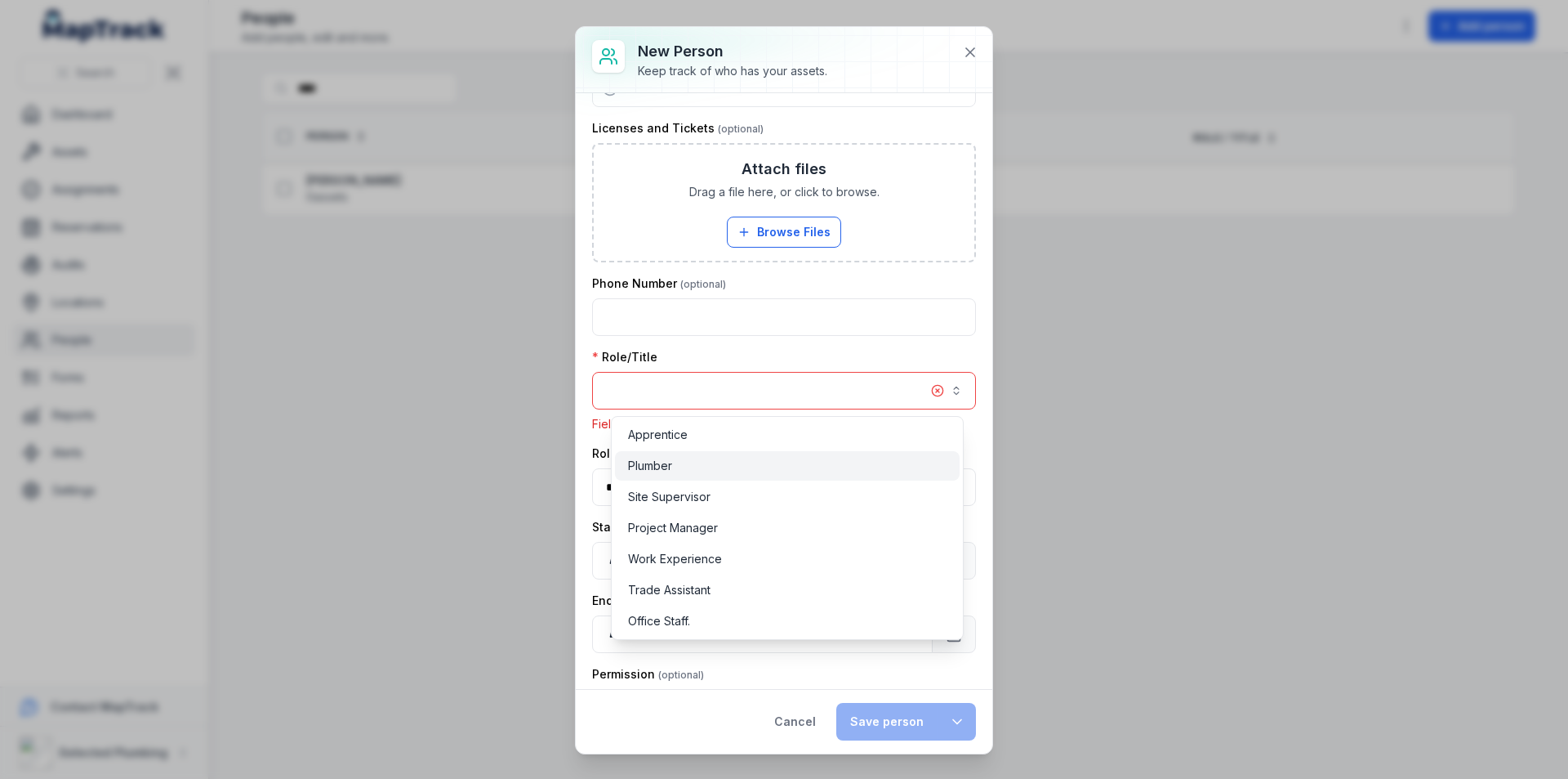
click at [671, 472] on span "Plumber" at bounding box center [650, 465] width 44 height 17
click at [911, 713] on div "**********" at bounding box center [783, 390] width 416 height 726
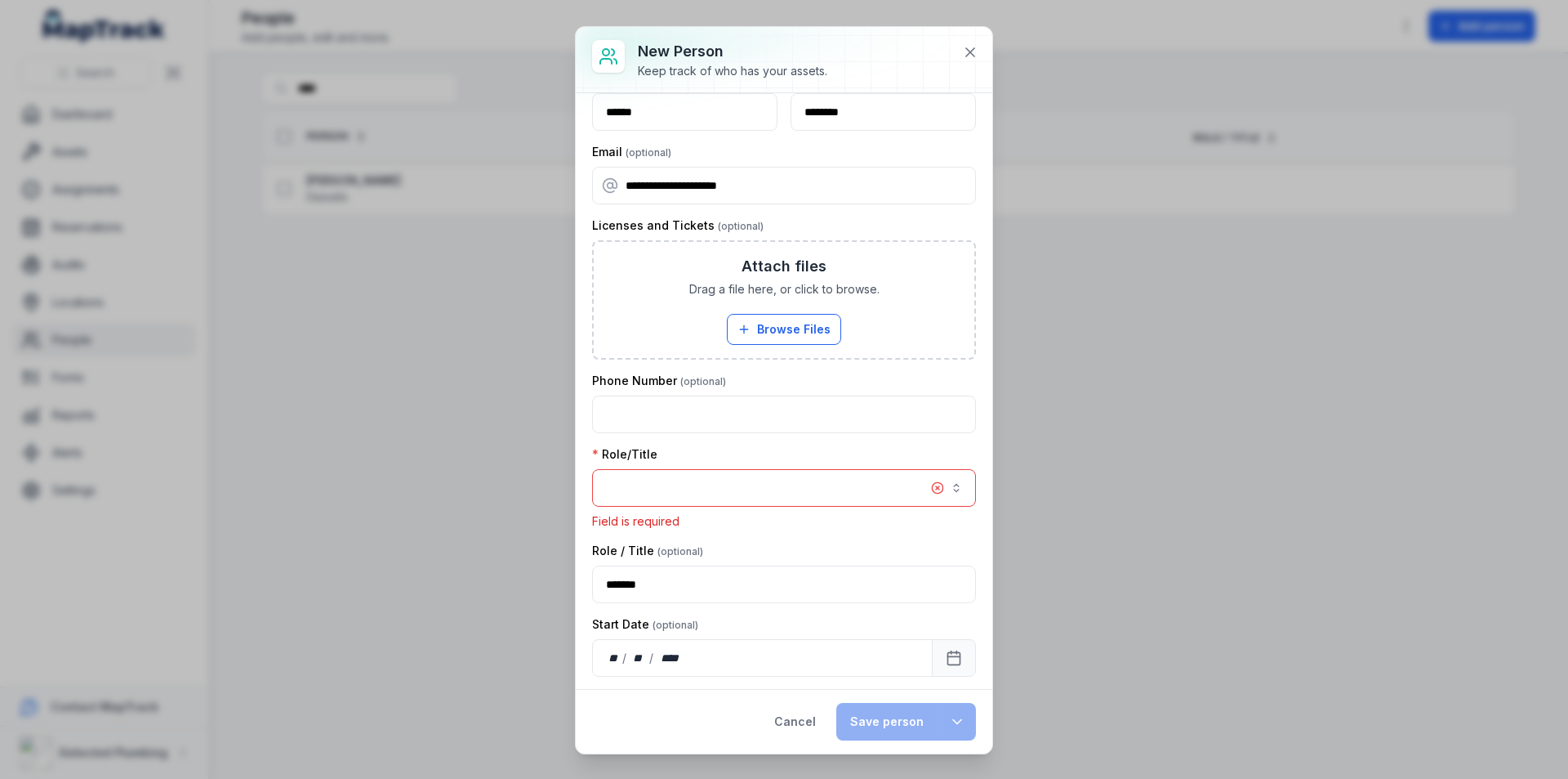
scroll to position [0, 0]
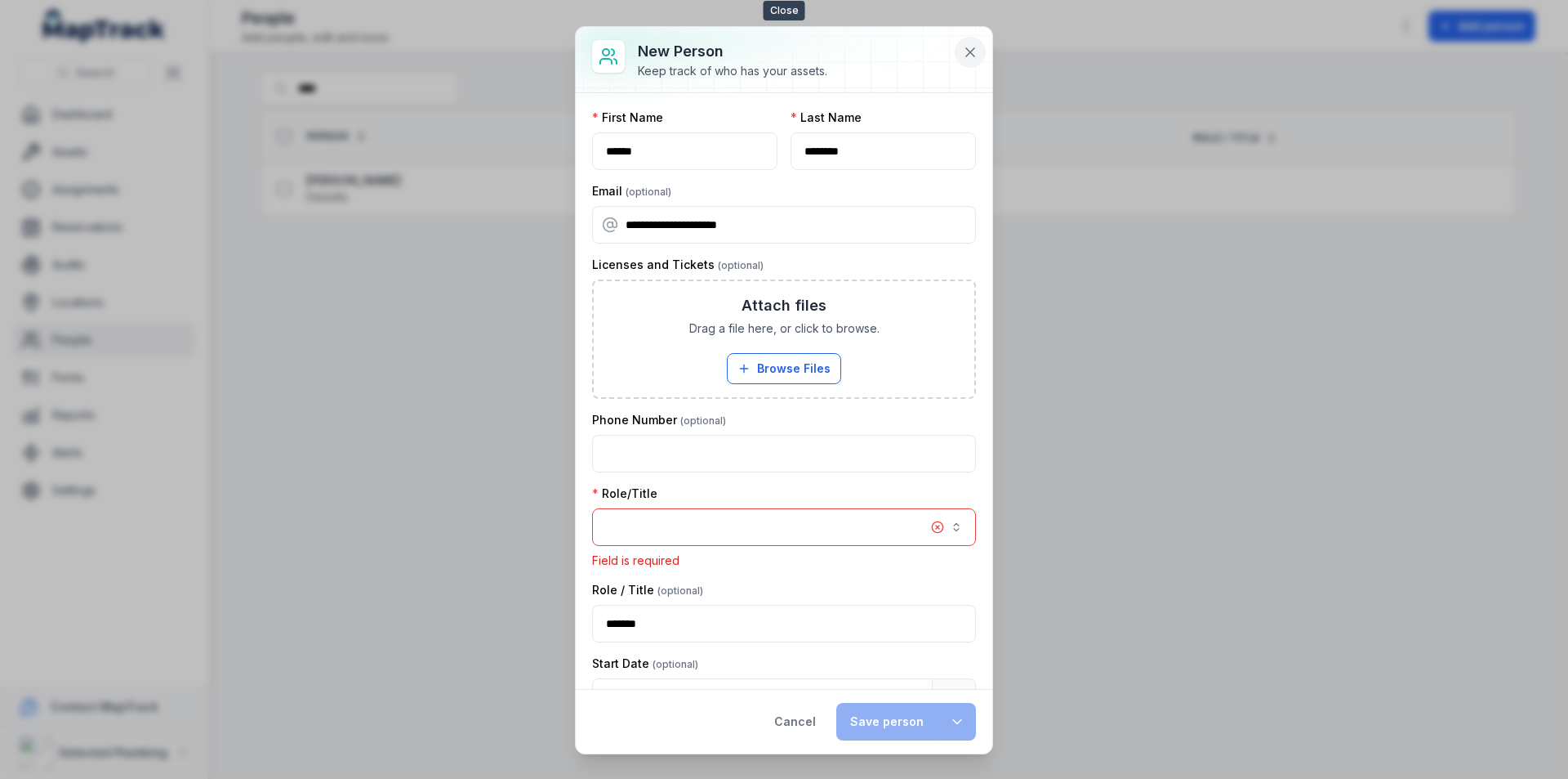
click at [977, 49] on icon at bounding box center [970, 52] width 17 height 17
